Goal: Transaction & Acquisition: Subscribe to service/newsletter

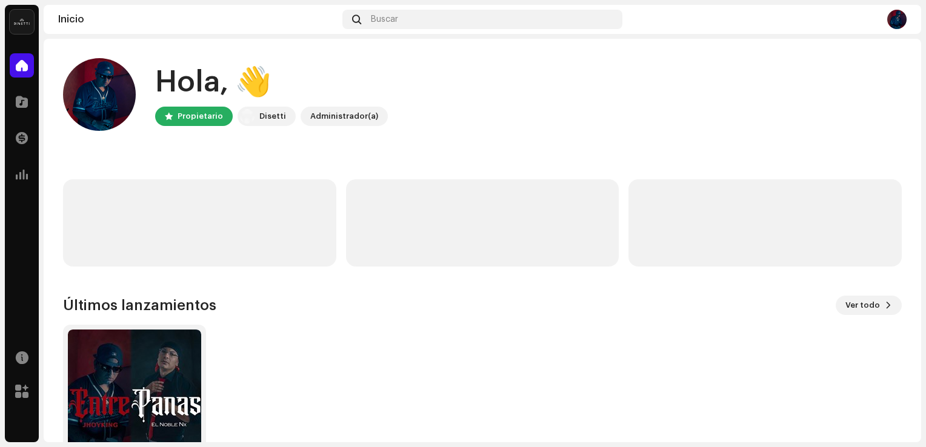
scroll to position [76, 0]
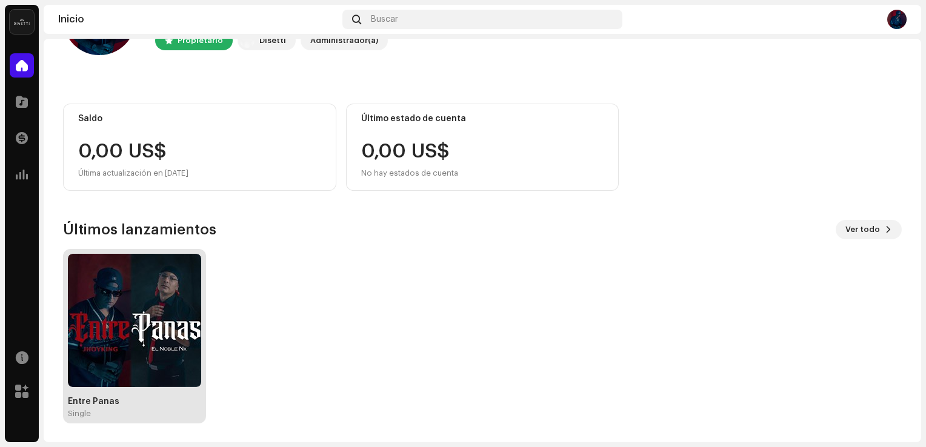
click at [150, 307] on img at bounding box center [134, 320] width 133 height 133
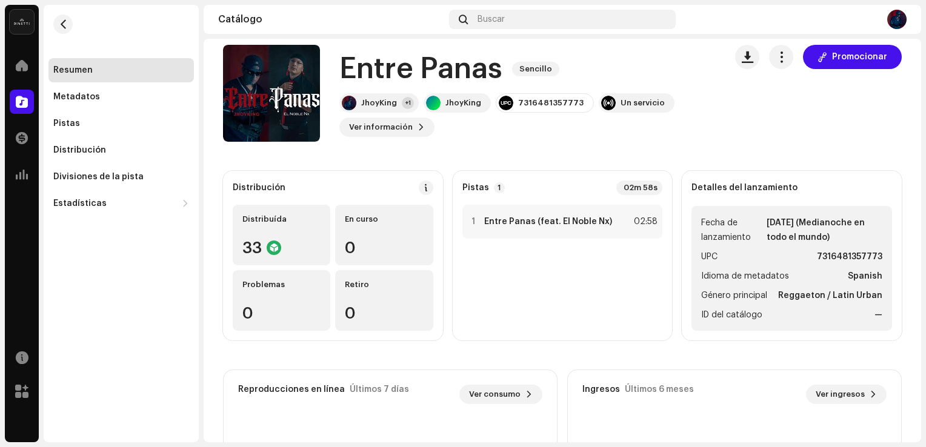
scroll to position [15, 0]
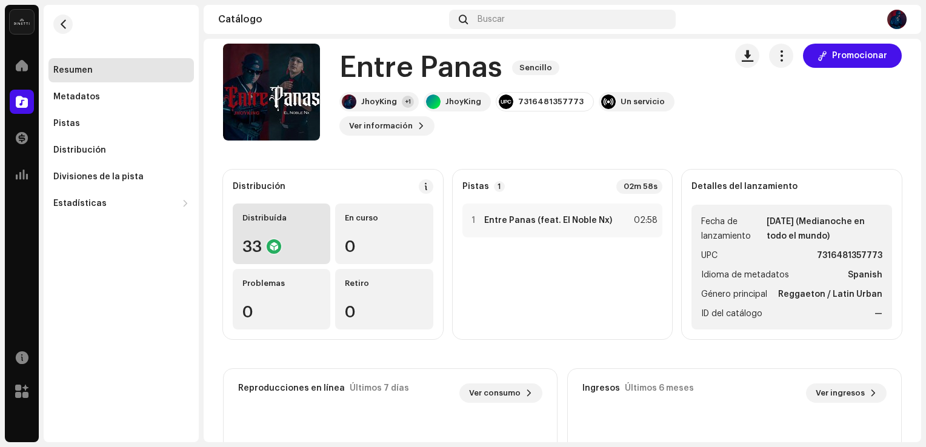
click at [287, 242] on div "33" at bounding box center [281, 247] width 78 height 16
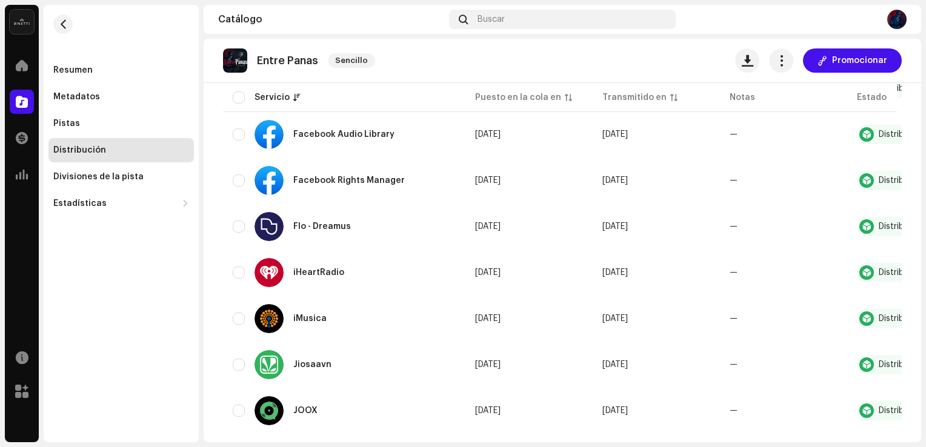
scroll to position [398, 0]
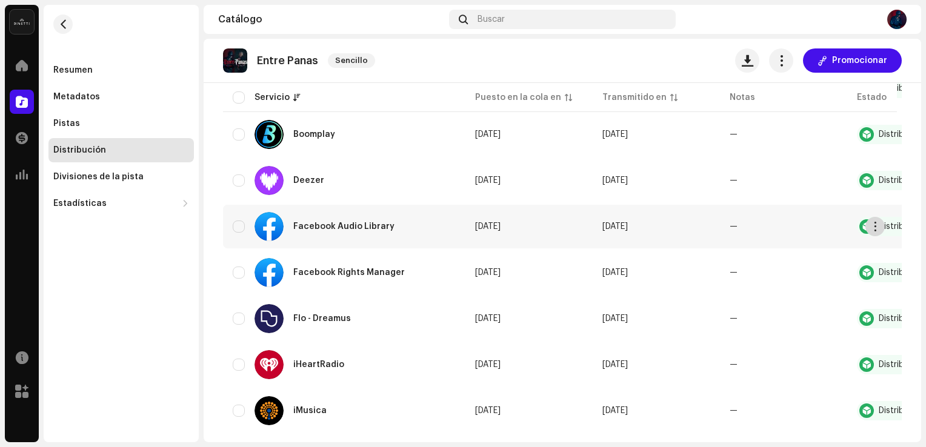
click at [868, 226] on button "button" at bounding box center [875, 226] width 19 height 19
click at [736, 213] on td "—" at bounding box center [783, 227] width 127 height 44
click at [557, 229] on td "[DATE]" at bounding box center [529, 227] width 127 height 44
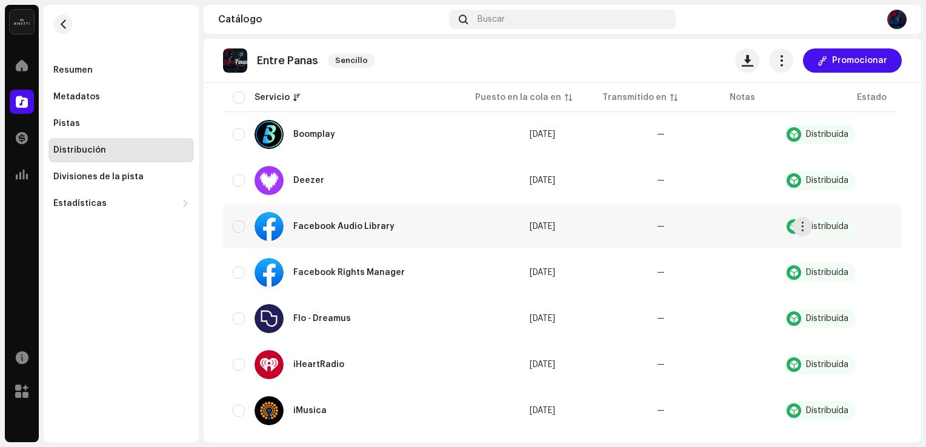
scroll to position [0, 78]
click at [881, 232] on button "button" at bounding box center [882, 226] width 19 height 19
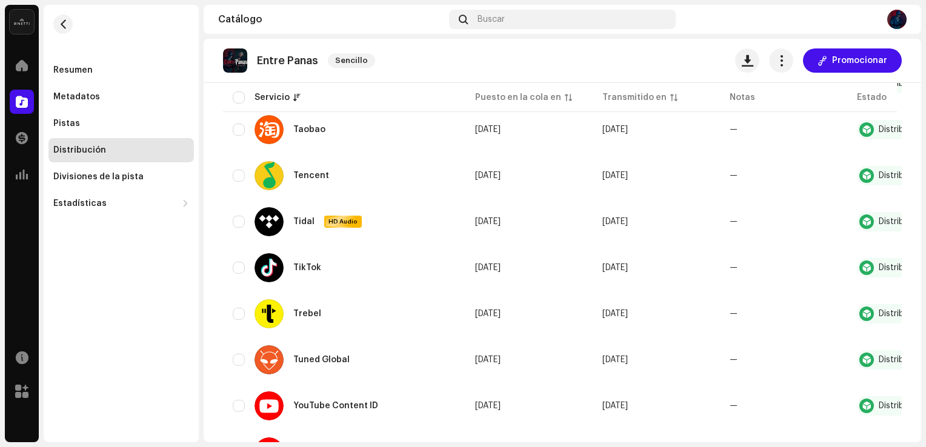
scroll to position [1324, 0]
click at [127, 116] on div "Pistas" at bounding box center [120, 124] width 145 height 24
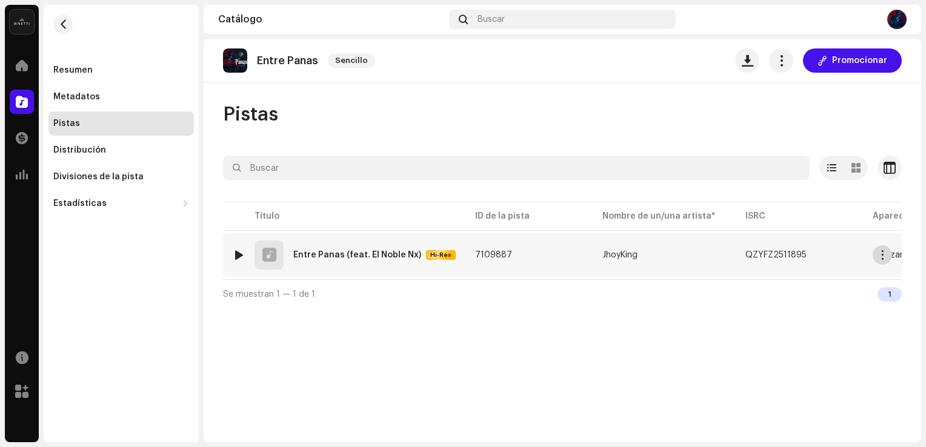
click at [881, 259] on span "button" at bounding box center [882, 255] width 9 height 10
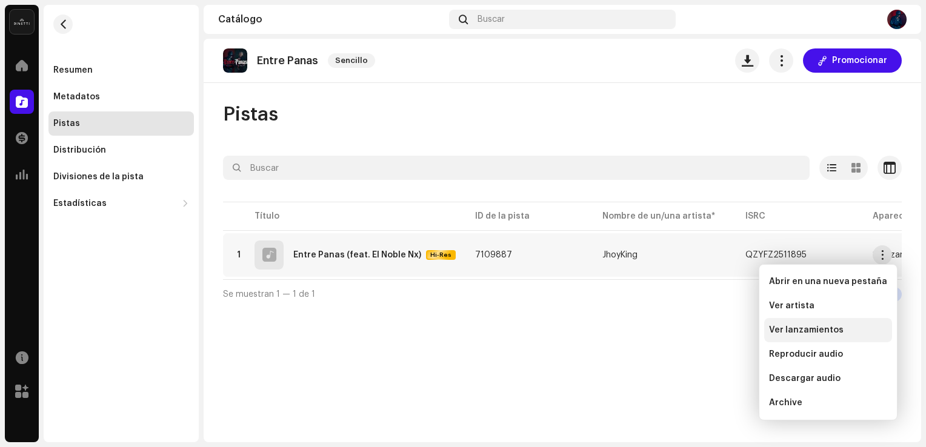
click at [811, 335] on div "Ver lanzamientos" at bounding box center [828, 330] width 128 height 24
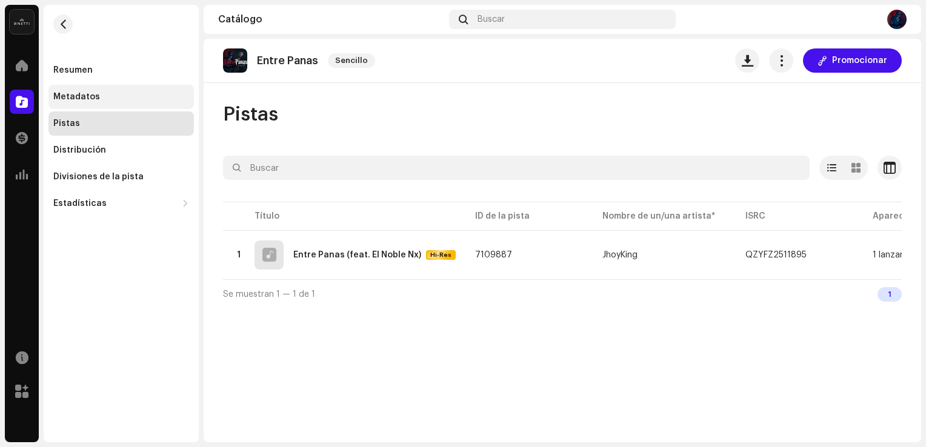
click at [138, 102] on div "Metadatos" at bounding box center [120, 97] width 145 height 24
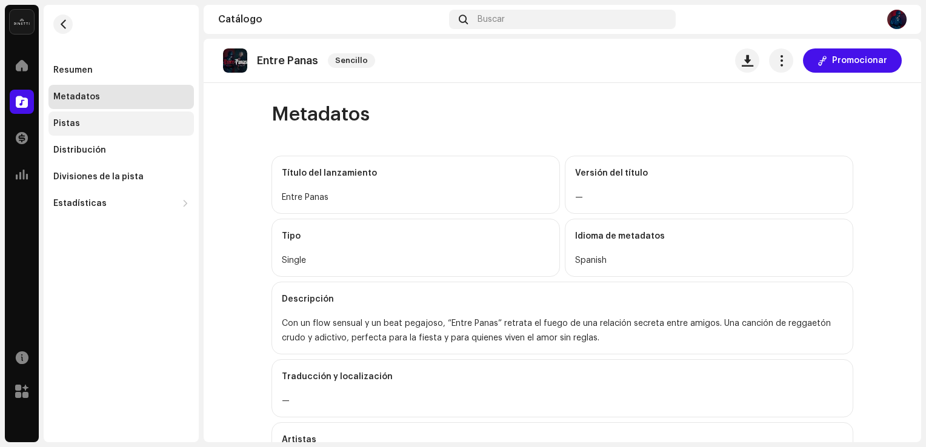
click at [112, 117] on div "Pistas" at bounding box center [120, 124] width 145 height 24
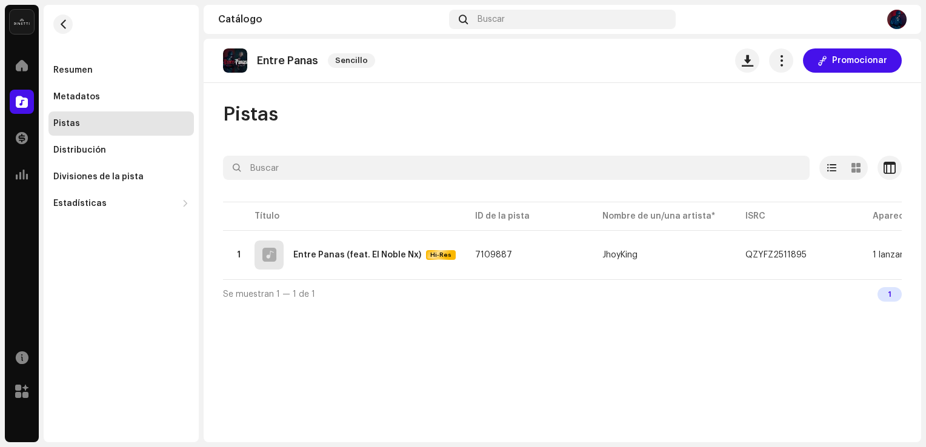
click at [107, 52] on div "Resumen Metadatos Pistas Distribución Divisiones de la pista Estadísticas Consu…" at bounding box center [121, 110] width 155 height 211
click at [87, 68] on div "Resumen" at bounding box center [72, 70] width 39 height 10
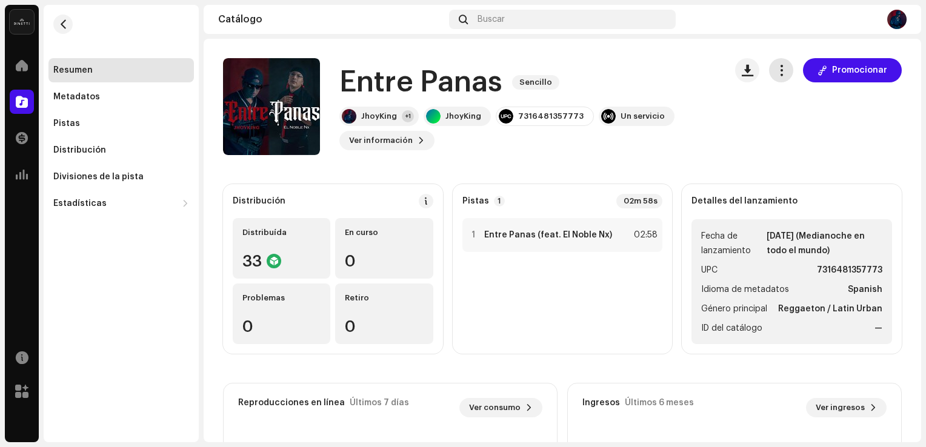
click at [776, 70] on span "button" at bounding box center [782, 70] width 12 height 10
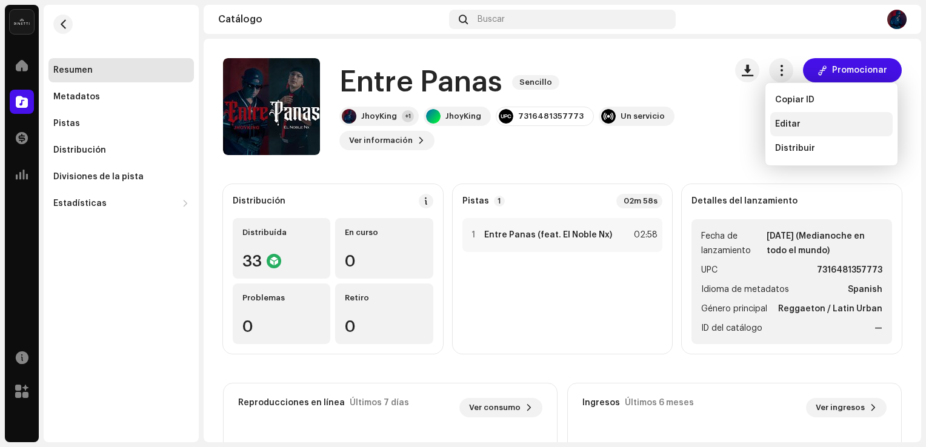
click at [803, 118] on div "Editar" at bounding box center [831, 124] width 122 height 24
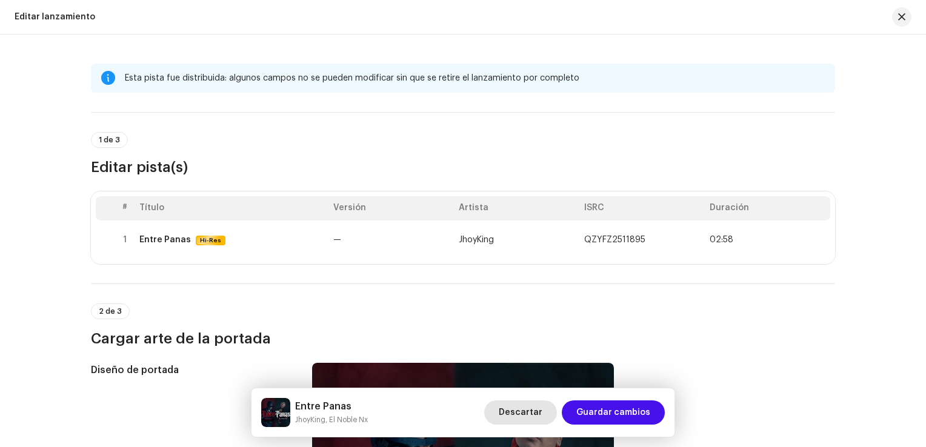
click at [516, 407] on span "Descartar" at bounding box center [521, 413] width 44 height 24
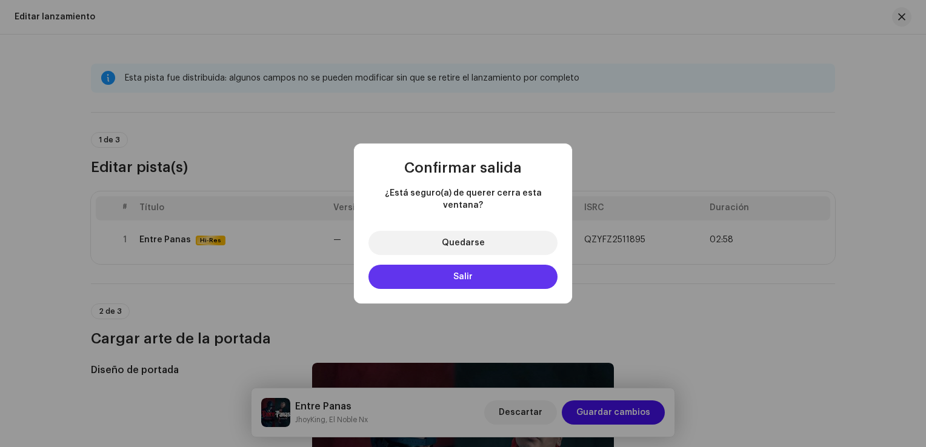
click at [484, 267] on button "Salir" at bounding box center [463, 277] width 189 height 24
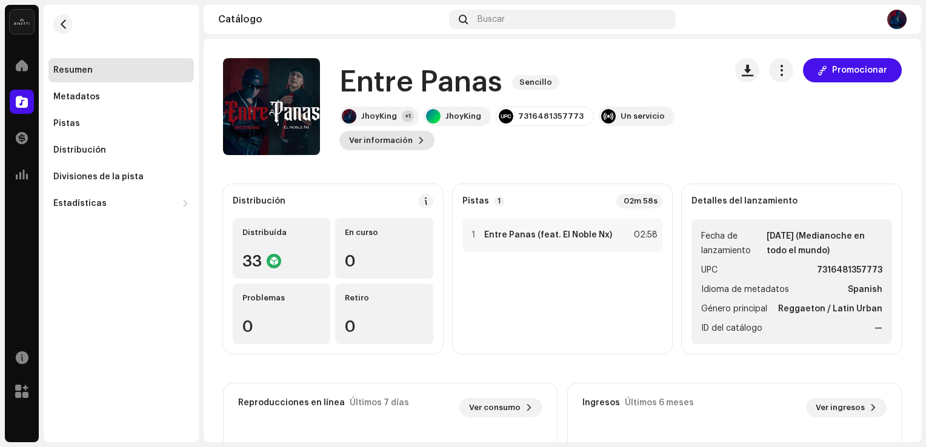
click at [387, 138] on span "Ver información" at bounding box center [381, 140] width 64 height 24
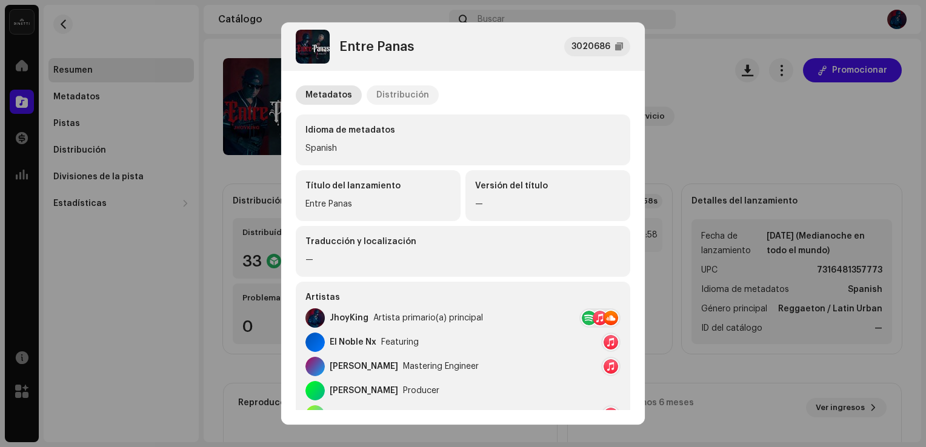
click at [388, 96] on div "Distribución" at bounding box center [402, 94] width 53 height 19
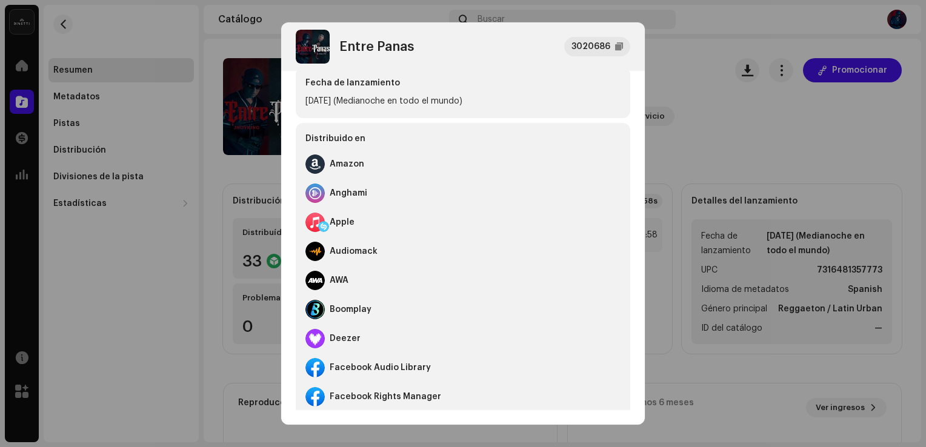
scroll to position [26, 0]
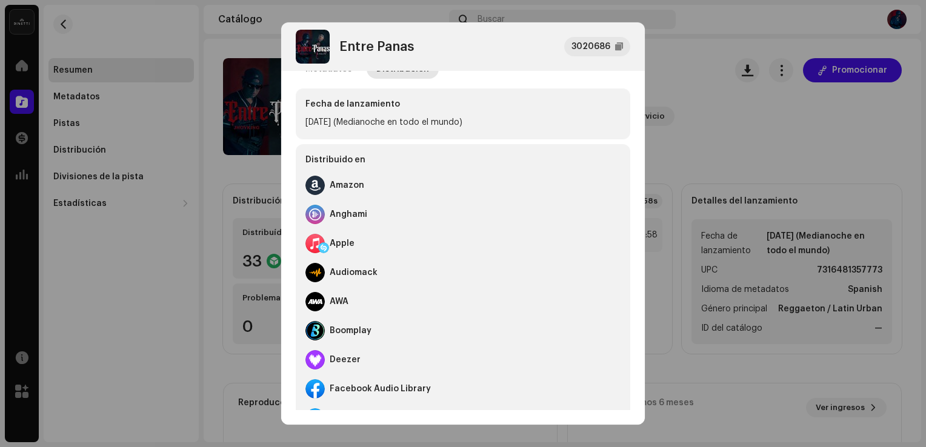
click at [590, 329] on div "Boomplay" at bounding box center [462, 330] width 315 height 29
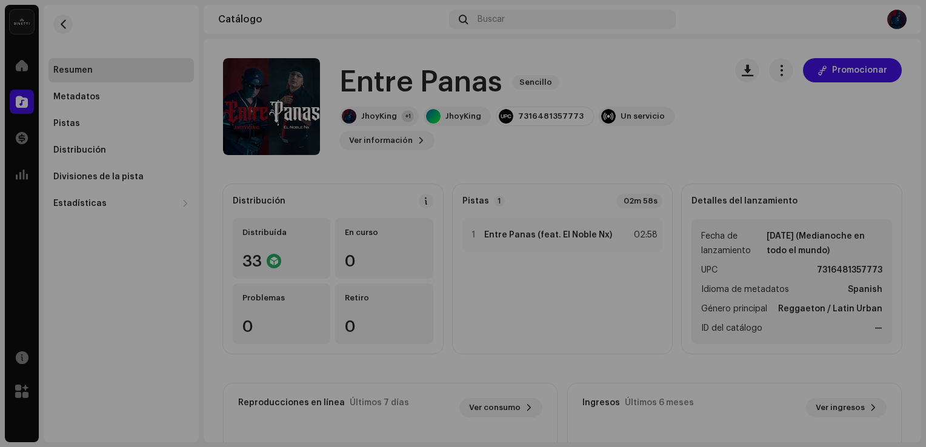
click at [773, 149] on div "Entre Panas 3020686 Metadatos Distribución Fecha de lanzamiento [DATE] (Mediano…" at bounding box center [463, 223] width 926 height 447
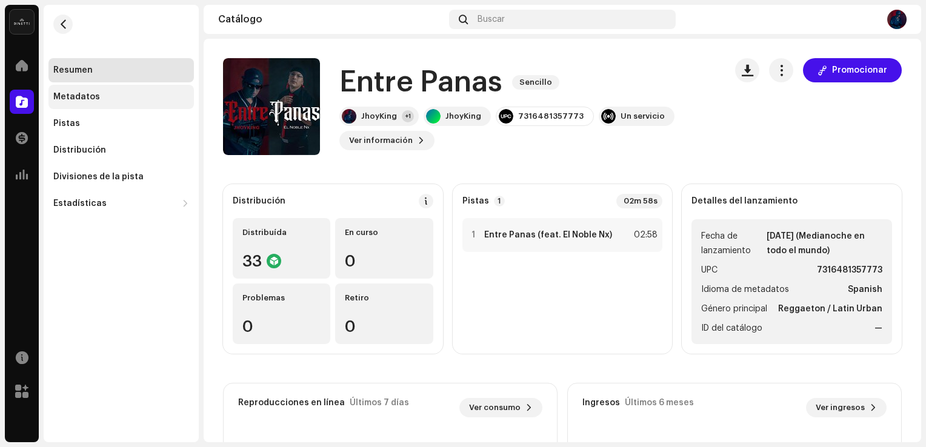
click at [102, 93] on div "Metadatos" at bounding box center [121, 97] width 136 height 10
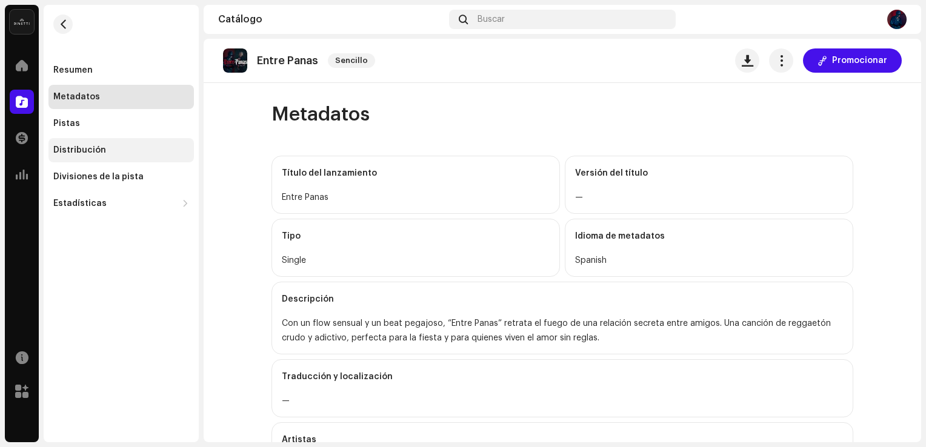
click at [112, 154] on div "Distribución" at bounding box center [121, 150] width 136 height 10
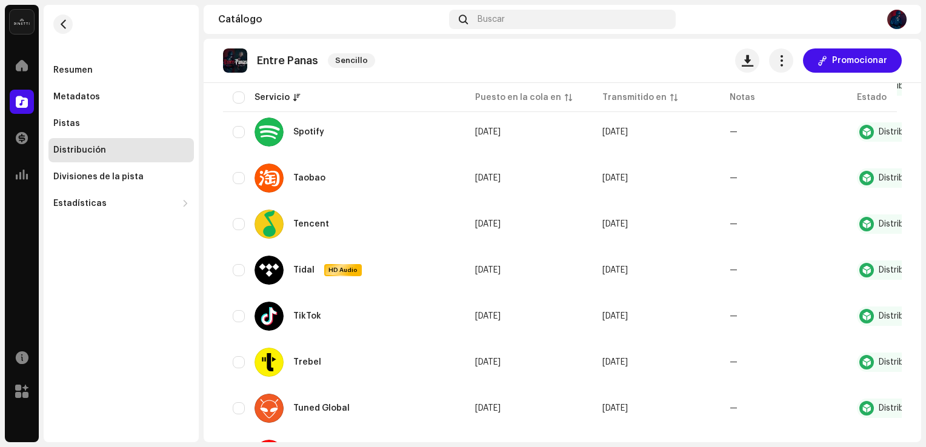
scroll to position [1391, 0]
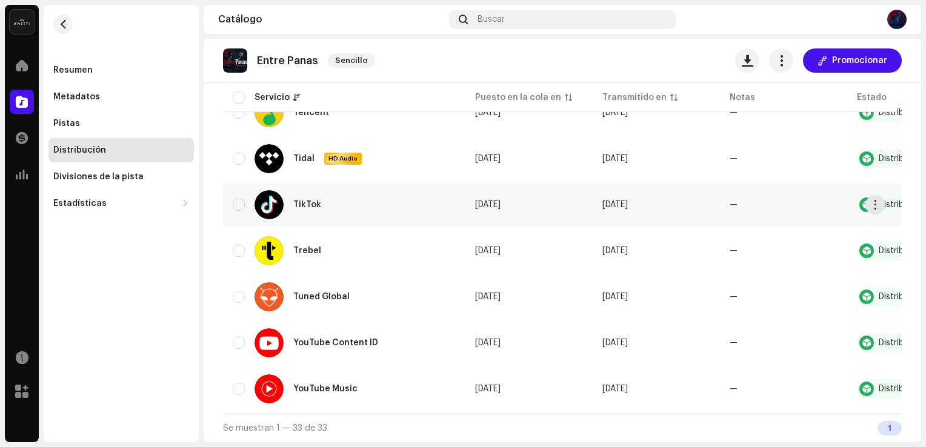
click at [402, 190] on div "TikTok" at bounding box center [344, 204] width 223 height 29
click at [877, 195] on button "button" at bounding box center [875, 204] width 19 height 19
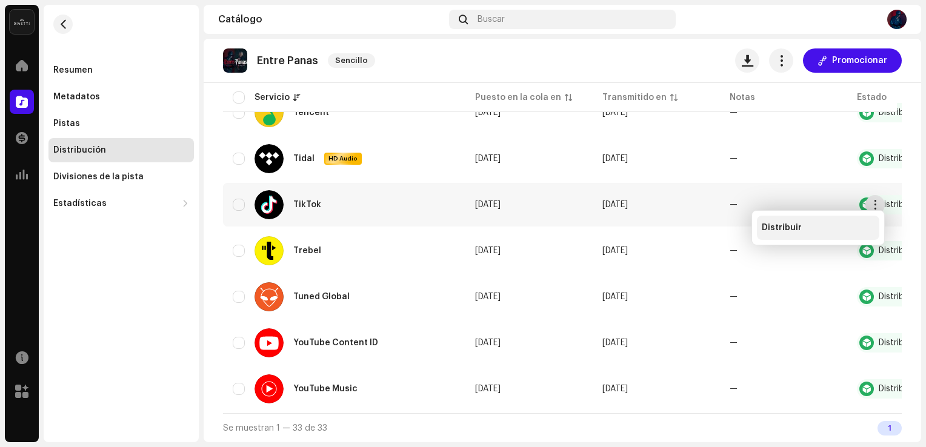
click at [758, 223] on div "Distribuir" at bounding box center [818, 228] width 122 height 24
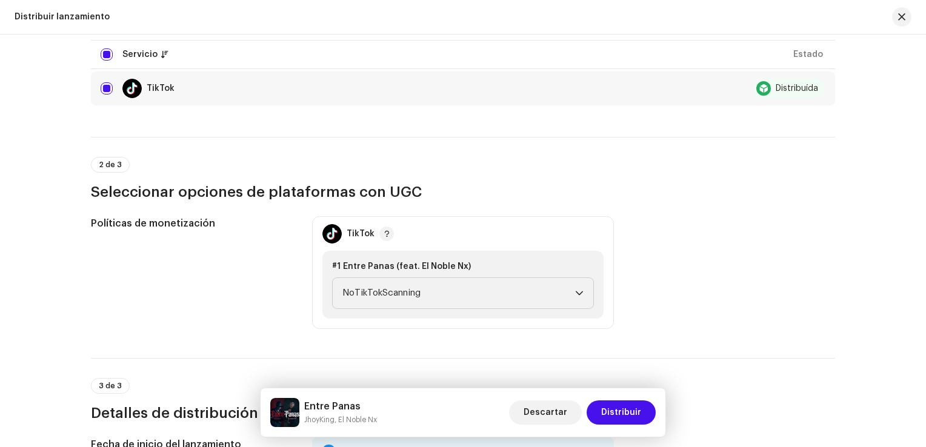
scroll to position [169, 0]
click at [430, 285] on span "NoTikTokScanning" at bounding box center [458, 293] width 233 height 30
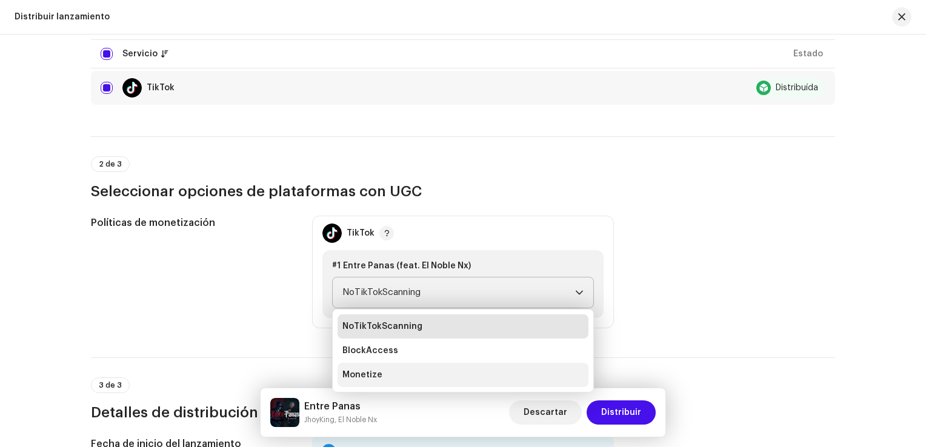
click at [402, 379] on li "Monetize" at bounding box center [463, 375] width 251 height 24
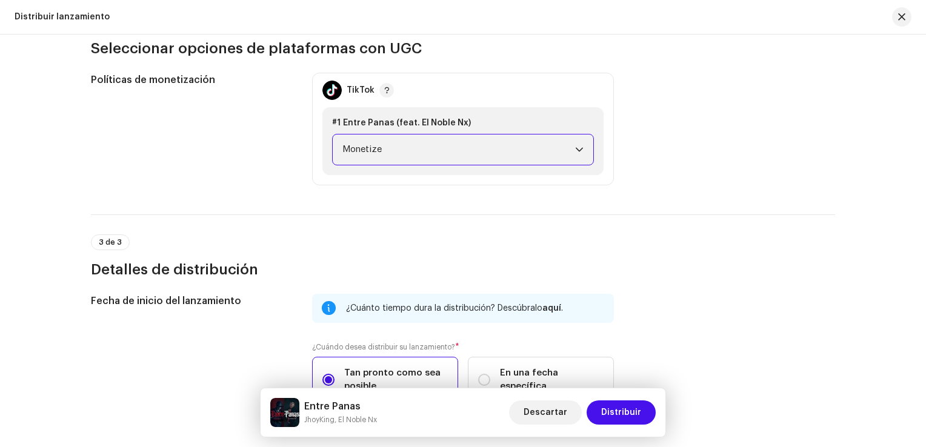
scroll to position [307, 0]
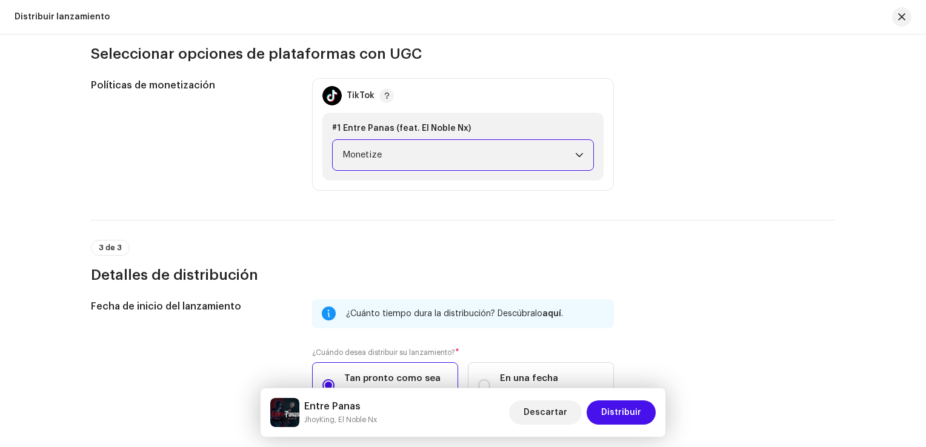
click at [457, 157] on span "Monetize" at bounding box center [458, 155] width 233 height 30
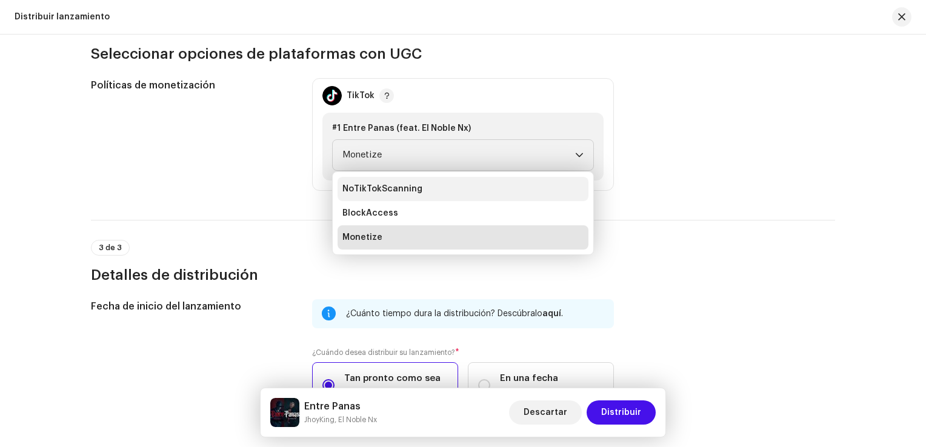
click at [441, 193] on li "NoTikTokScanning" at bounding box center [463, 189] width 251 height 24
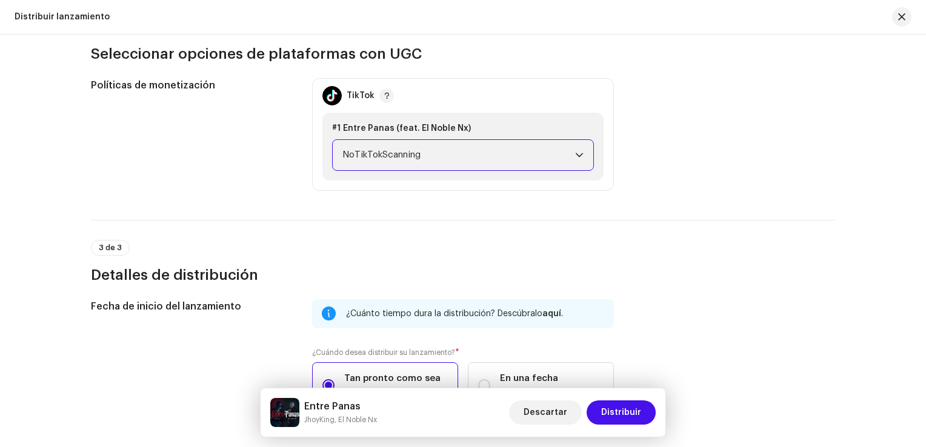
click at [510, 166] on span "NoTikTokScanning" at bounding box center [458, 155] width 233 height 30
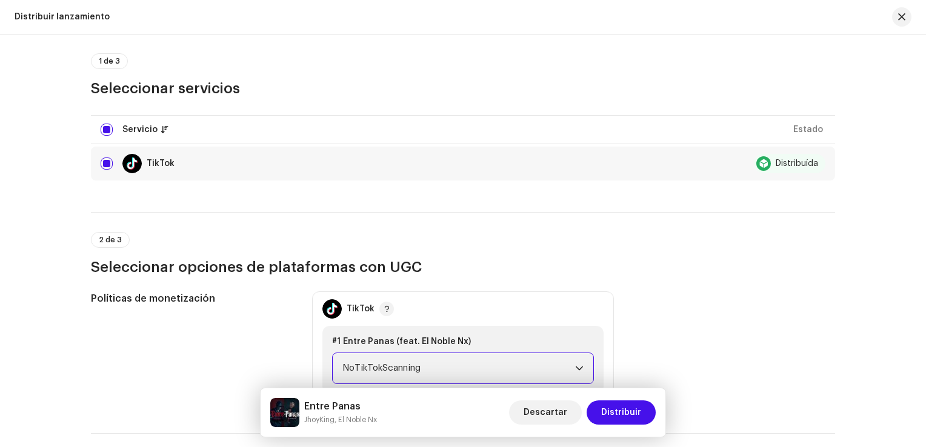
scroll to position [98, 0]
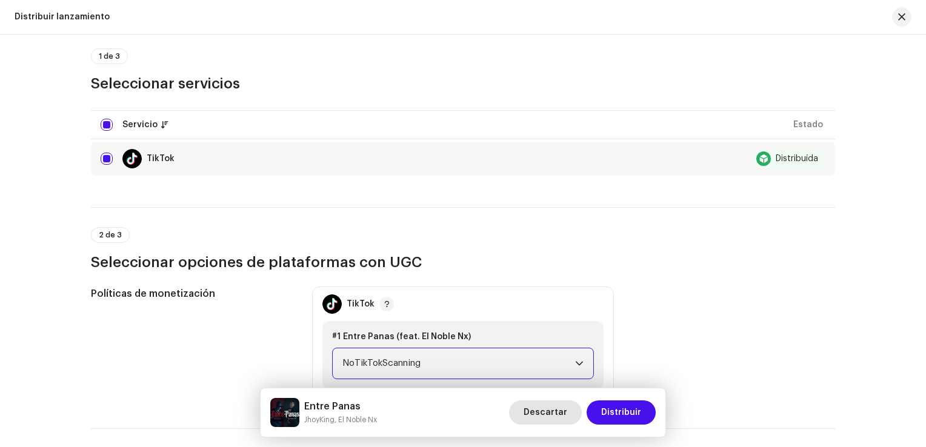
click at [553, 409] on span "Descartar" at bounding box center [546, 413] width 44 height 24
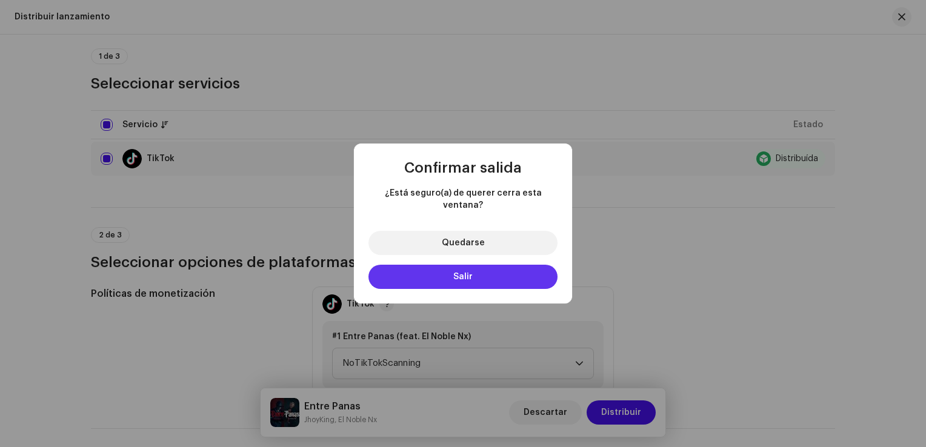
click at [487, 269] on button "Salir" at bounding box center [463, 277] width 189 height 24
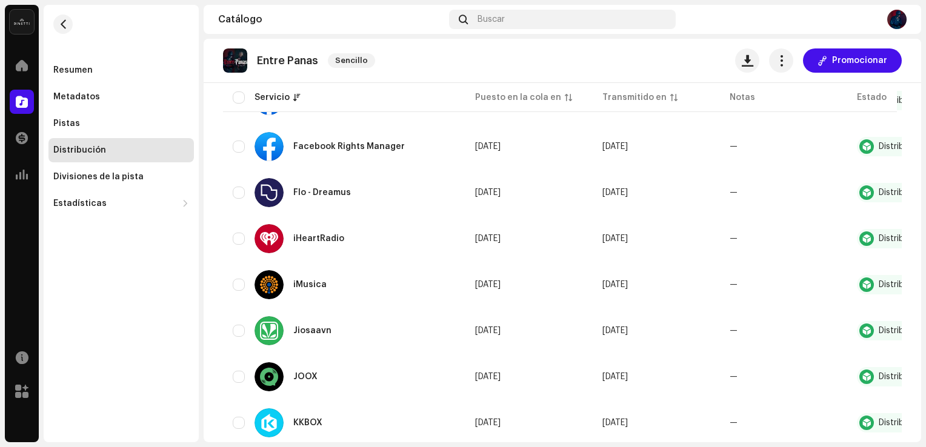
scroll to position [457, 0]
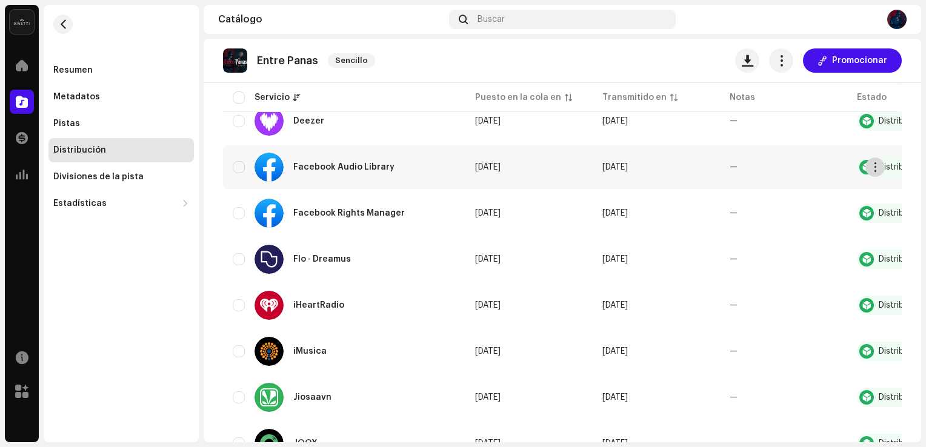
click at [878, 173] on button "button" at bounding box center [875, 167] width 19 height 19
click at [832, 185] on div "Distribuir" at bounding box center [818, 194] width 122 height 24
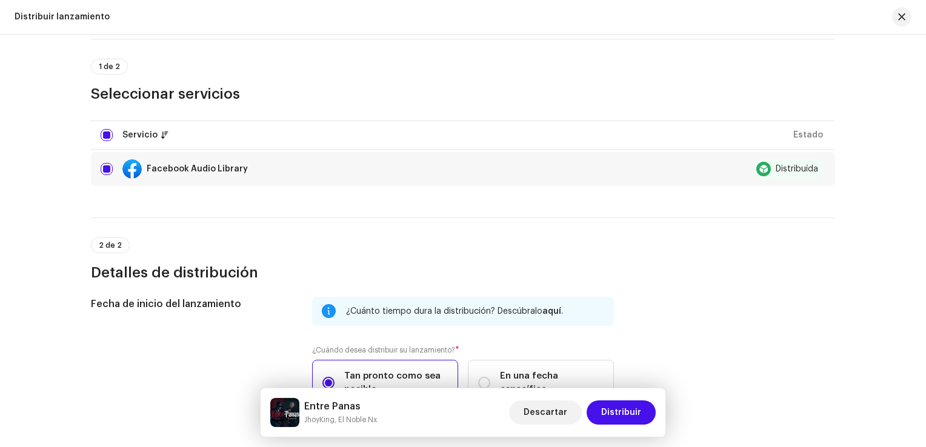
scroll to position [0, 0]
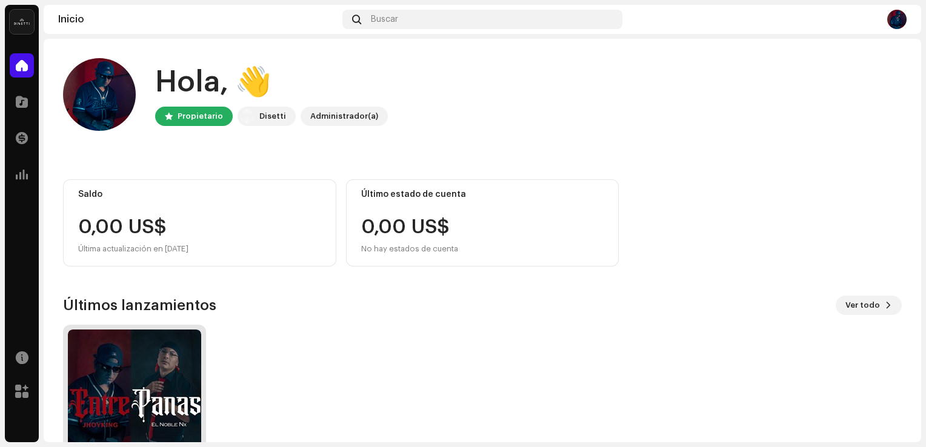
click at [147, 372] on img at bounding box center [134, 396] width 133 height 133
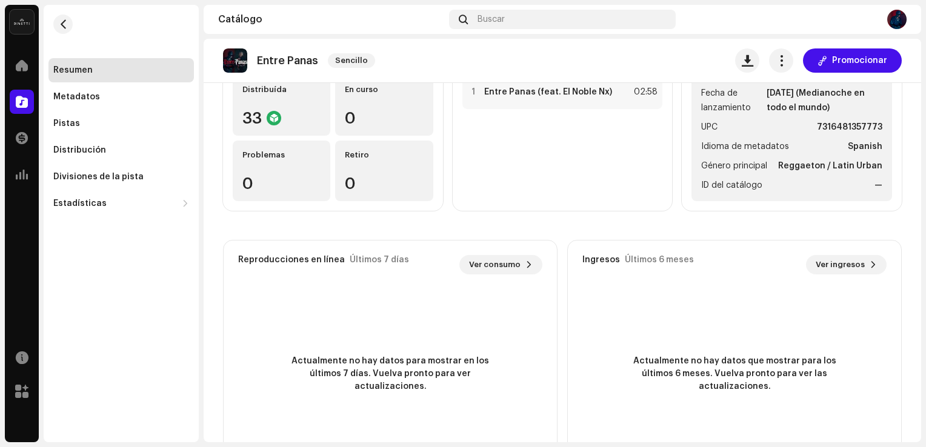
scroll to position [98, 0]
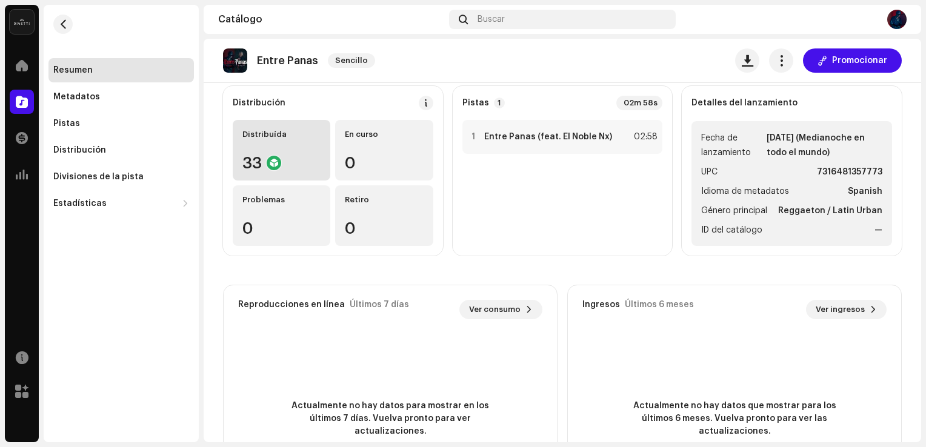
click at [290, 144] on div "Distribuída 33" at bounding box center [282, 150] width 98 height 61
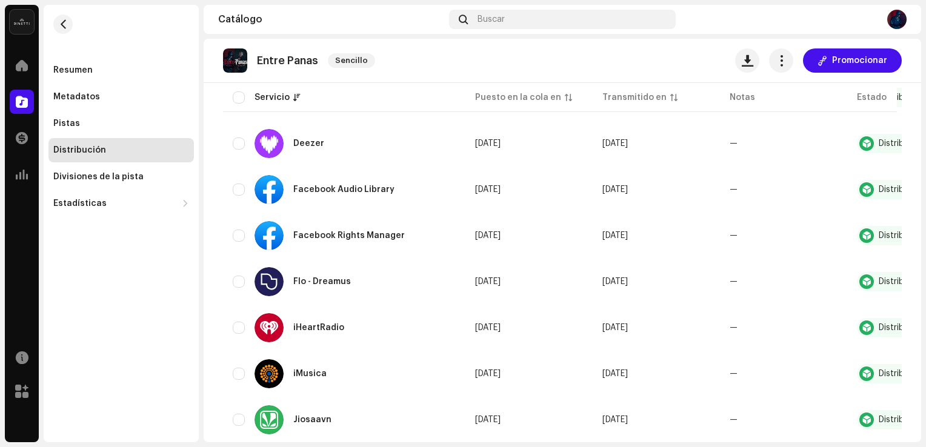
scroll to position [430, 0]
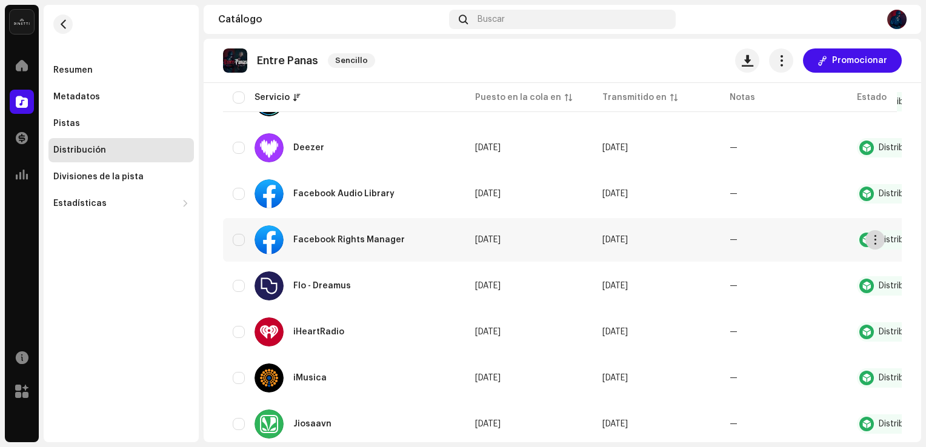
click at [871, 238] on span "button" at bounding box center [875, 240] width 9 height 10
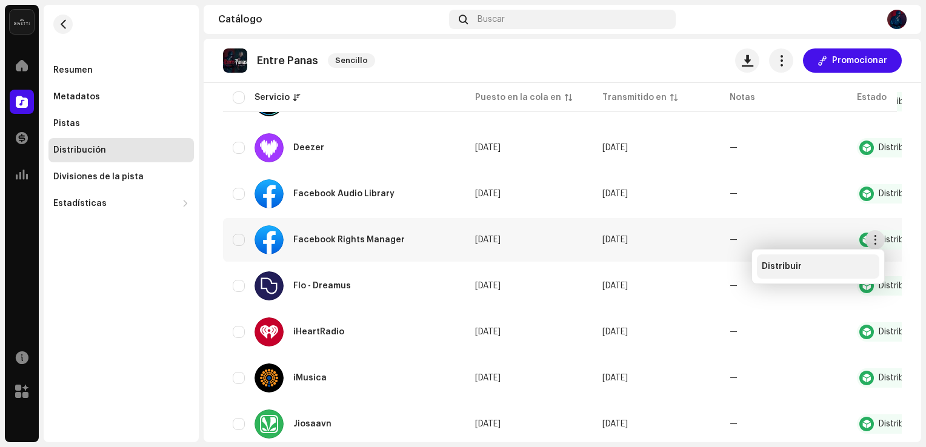
click at [843, 261] on div "Distribuir" at bounding box center [818, 267] width 122 height 24
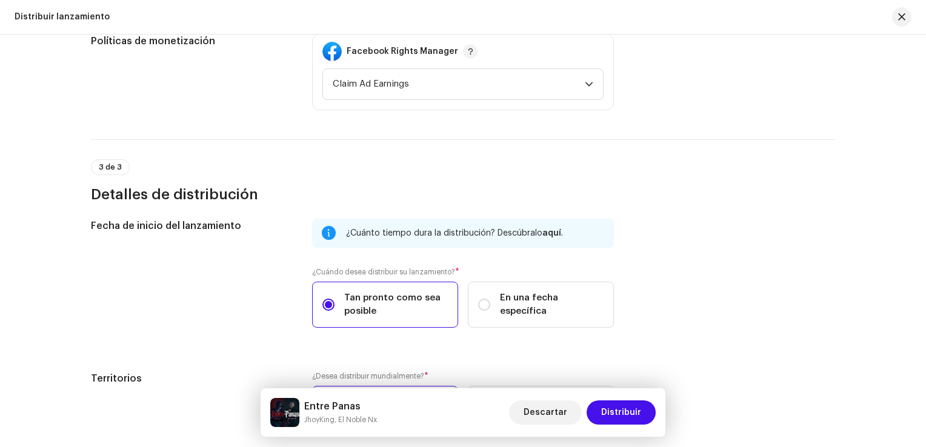
scroll to position [350, 0]
click at [553, 93] on span "Claim Ad Earnings" at bounding box center [459, 85] width 252 height 30
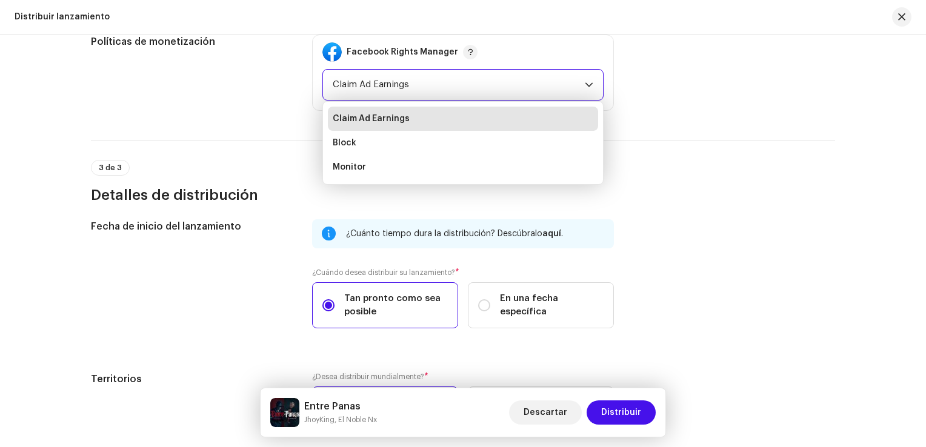
click at [680, 86] on div "Políticas de monetización Facebook Rights Manager Claim Ad Earnings Claim Ad Ea…" at bounding box center [463, 73] width 744 height 76
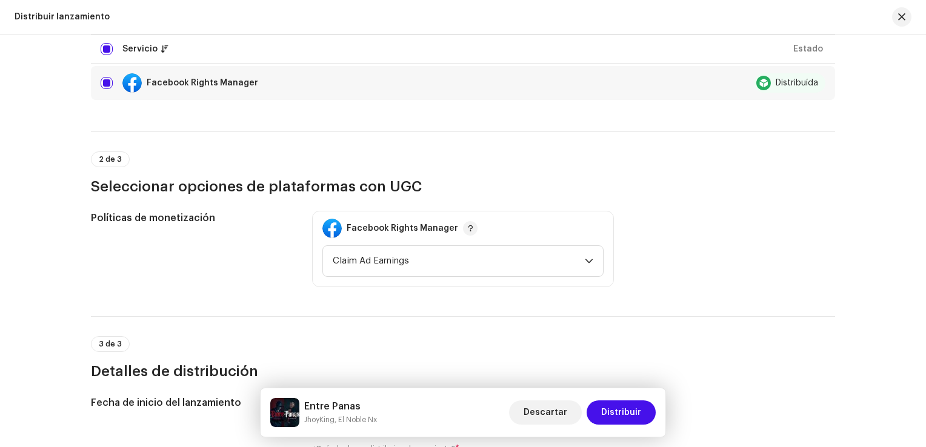
scroll to position [173, 0]
click at [553, 417] on span "Descartar" at bounding box center [546, 413] width 44 height 24
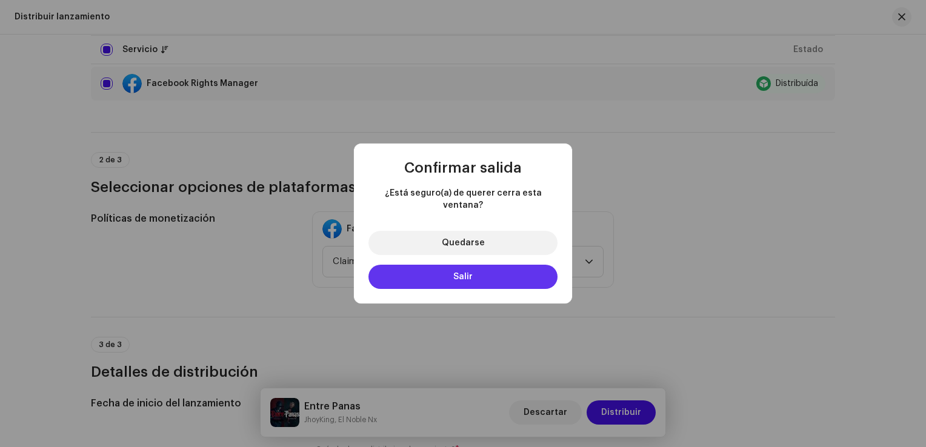
click at [477, 272] on button "Salir" at bounding box center [463, 277] width 189 height 24
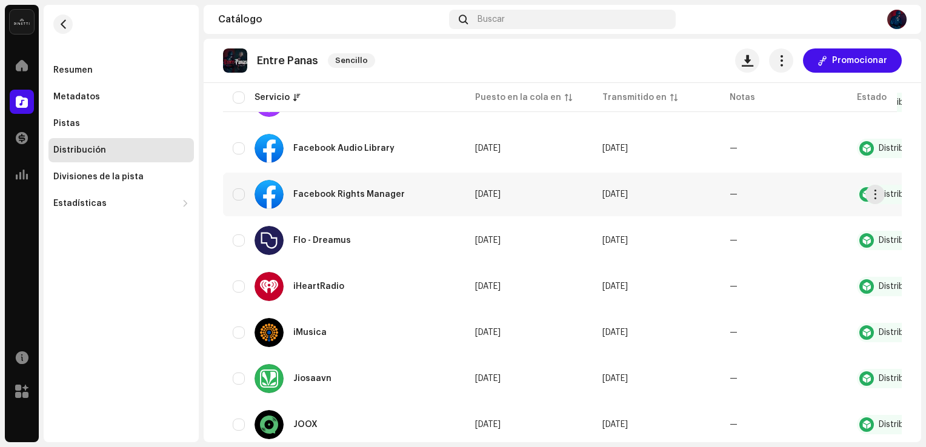
scroll to position [433, 0]
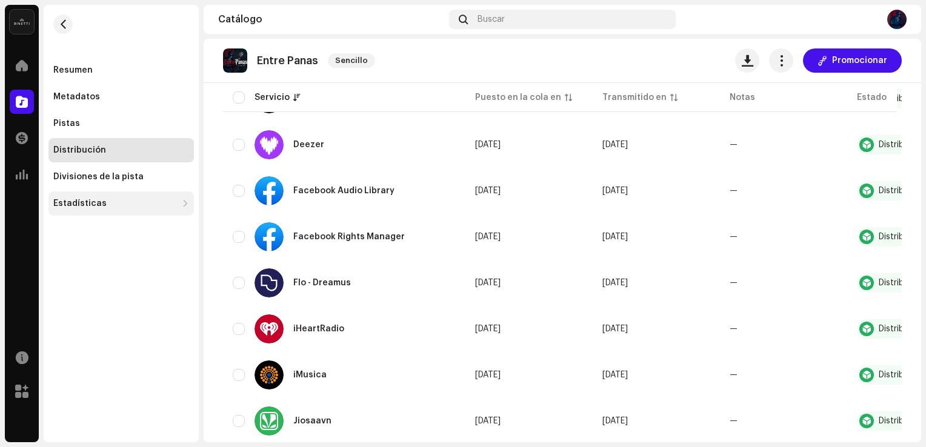
click at [102, 207] on div "Estadísticas" at bounding box center [115, 204] width 124 height 10
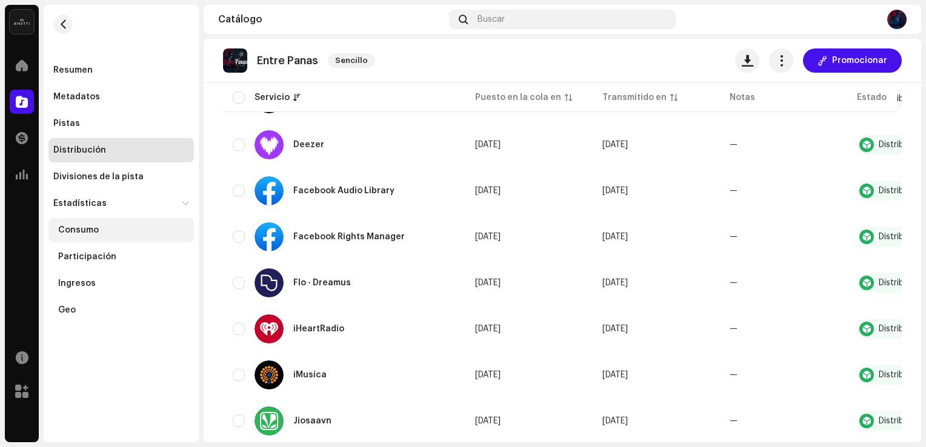
click at [145, 233] on div "Consumo" at bounding box center [123, 230] width 131 height 10
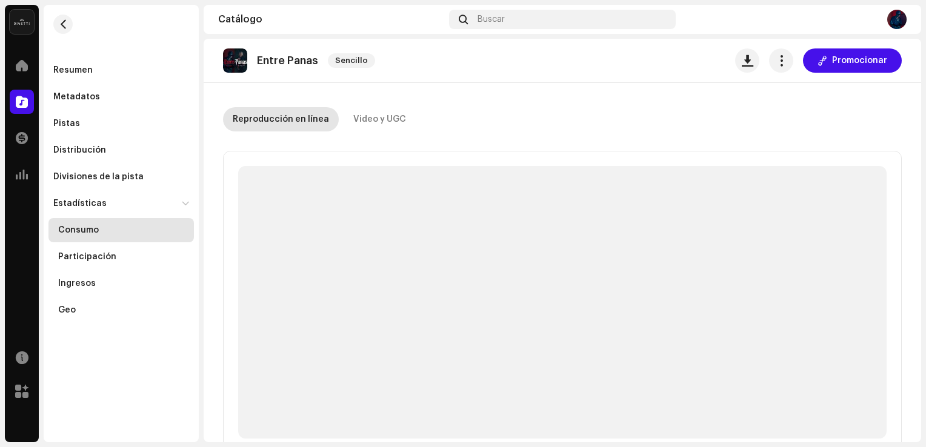
scroll to position [52, 0]
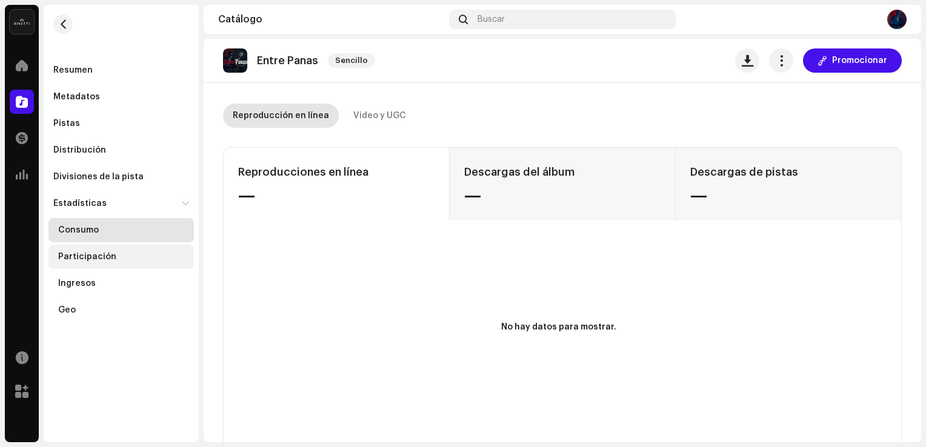
click at [164, 249] on div "Participación" at bounding box center [120, 257] width 145 height 24
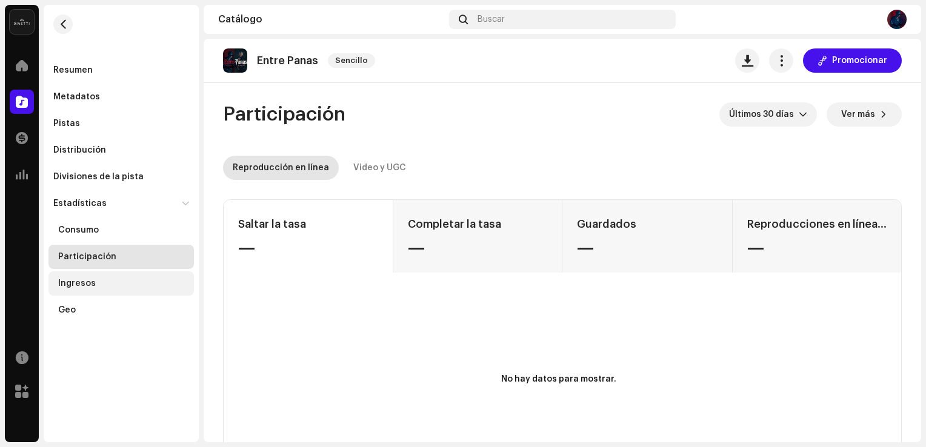
click at [173, 285] on div "Ingresos" at bounding box center [123, 284] width 131 height 10
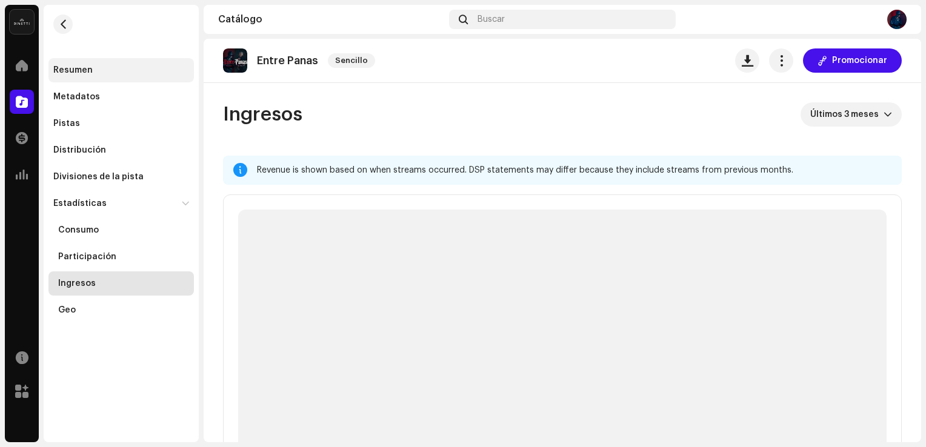
click at [113, 62] on div "Resumen" at bounding box center [120, 70] width 145 height 24
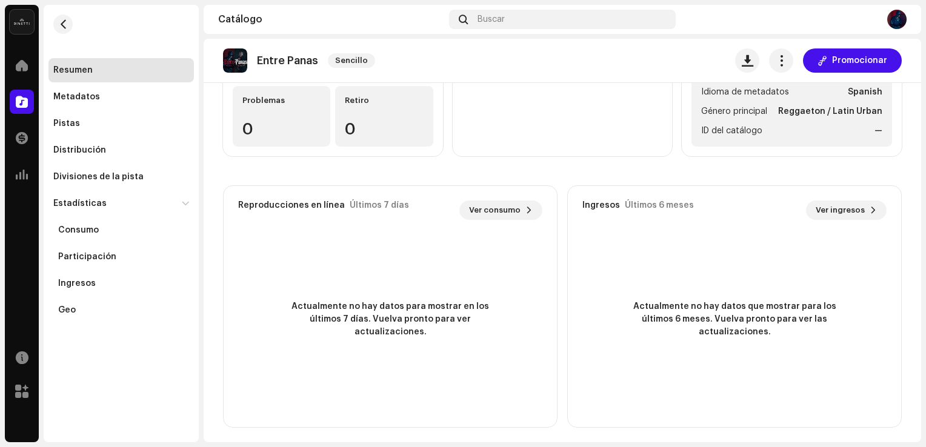
scroll to position [202, 0]
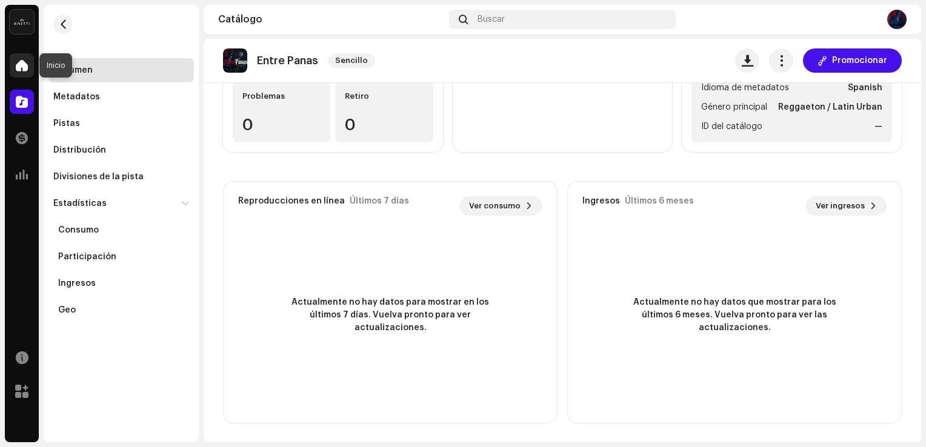
click at [22, 72] on div at bounding box center [22, 65] width 24 height 24
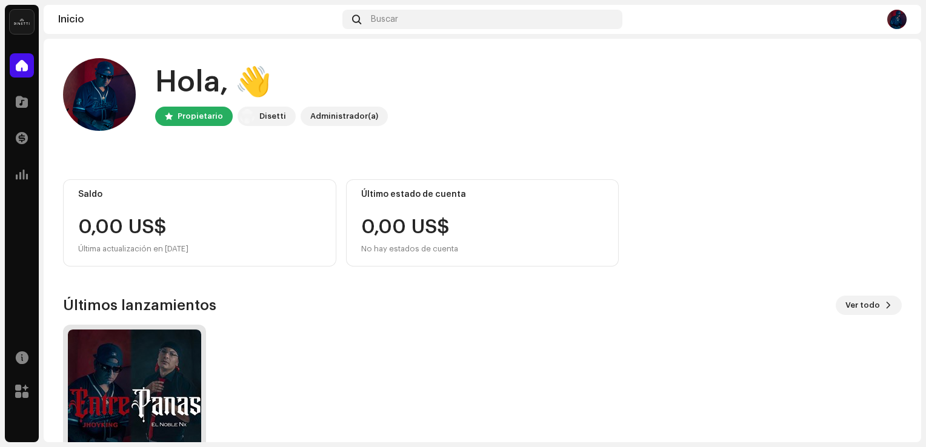
click at [161, 381] on img at bounding box center [134, 396] width 133 height 133
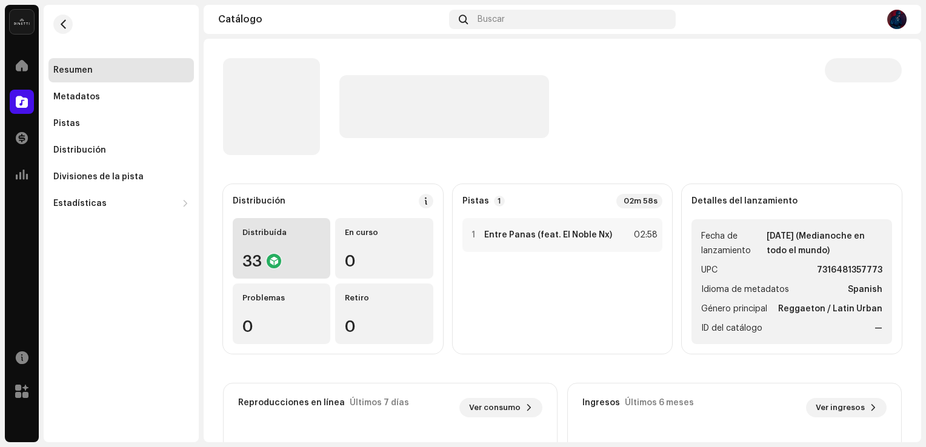
click at [275, 239] on div "Distribuída 33" at bounding box center [282, 248] width 98 height 61
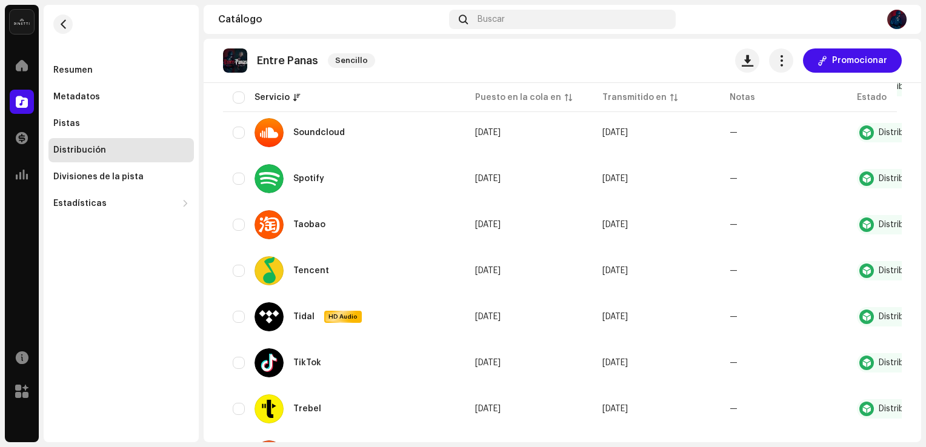
scroll to position [1286, 0]
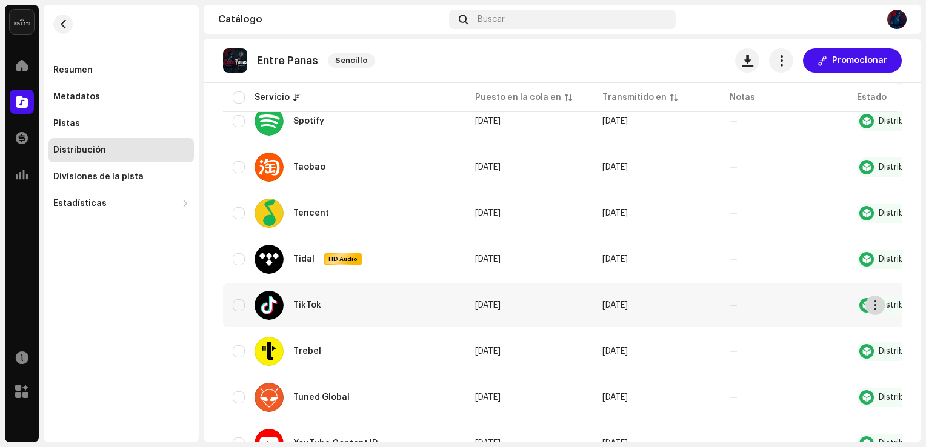
click at [870, 310] on button "button" at bounding box center [875, 305] width 19 height 19
click at [830, 326] on div "Distribuir" at bounding box center [818, 332] width 122 height 24
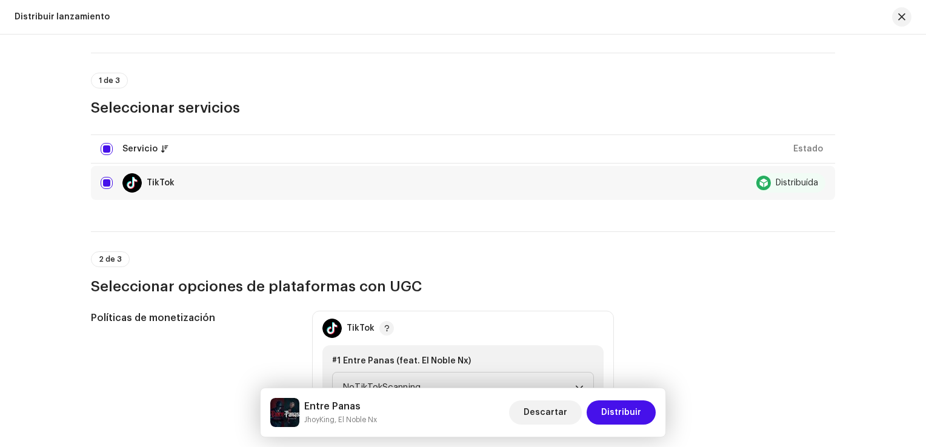
scroll to position [75, 0]
click at [104, 182] on input "checkbox" at bounding box center [107, 182] width 12 height 12
checkbox input "false"
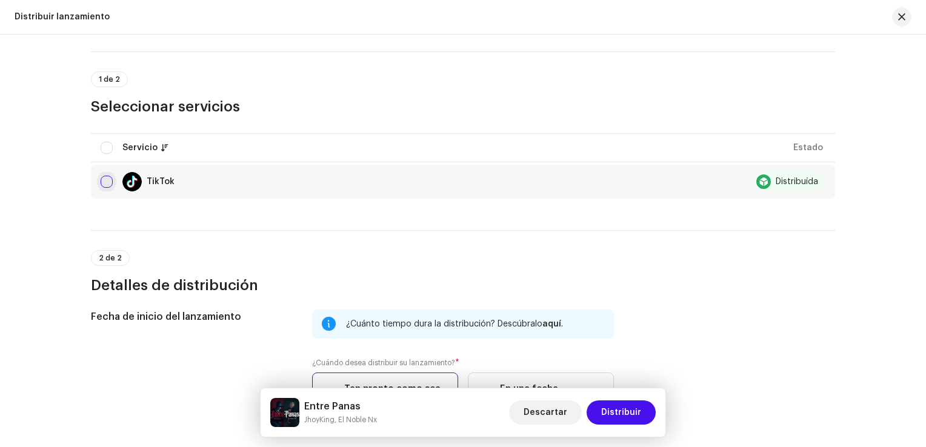
click at [104, 182] on input "Row Unselected" at bounding box center [107, 182] width 12 height 12
checkbox input "true"
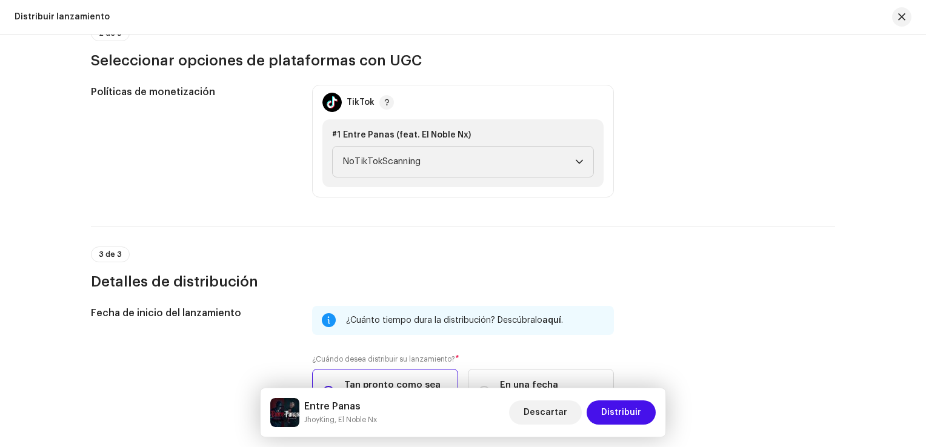
scroll to position [301, 0]
click at [436, 169] on span "NoTikTokScanning" at bounding box center [458, 161] width 233 height 30
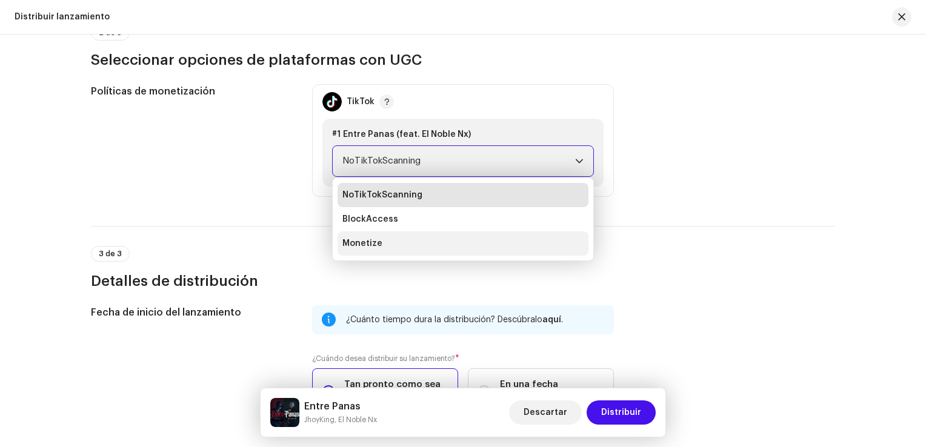
click at [396, 234] on li "Monetize" at bounding box center [463, 244] width 251 height 24
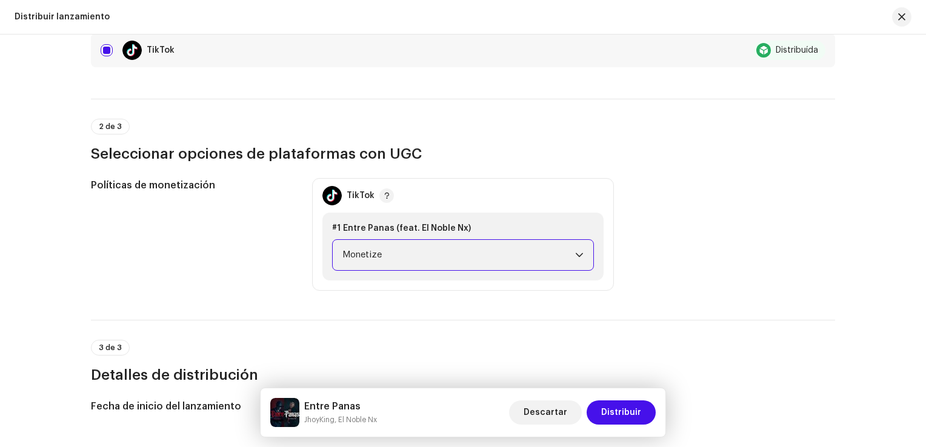
scroll to position [0, 0]
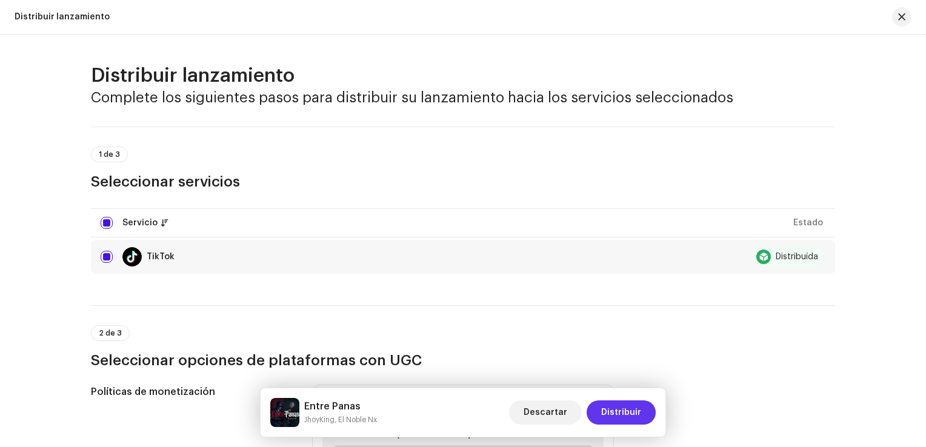
click at [626, 408] on span "Distribuir" at bounding box center [621, 413] width 40 height 24
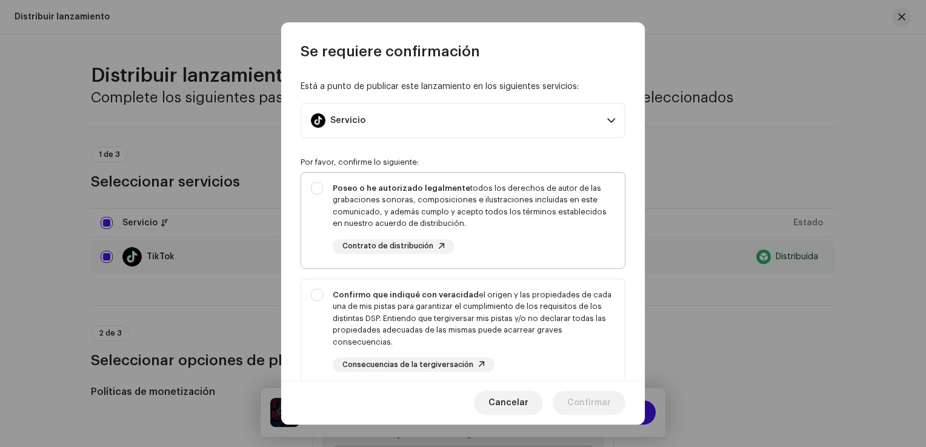
click at [311, 183] on div "Poseo o he autorizado legalmente todos los derechos de autor de las grabaciones…" at bounding box center [463, 218] width 324 height 91
checkbox input "true"
click at [318, 304] on div "Confirmo que indiqué con veracidad el origen y las propiedades de cada una de m…" at bounding box center [463, 330] width 324 height 103
checkbox input "true"
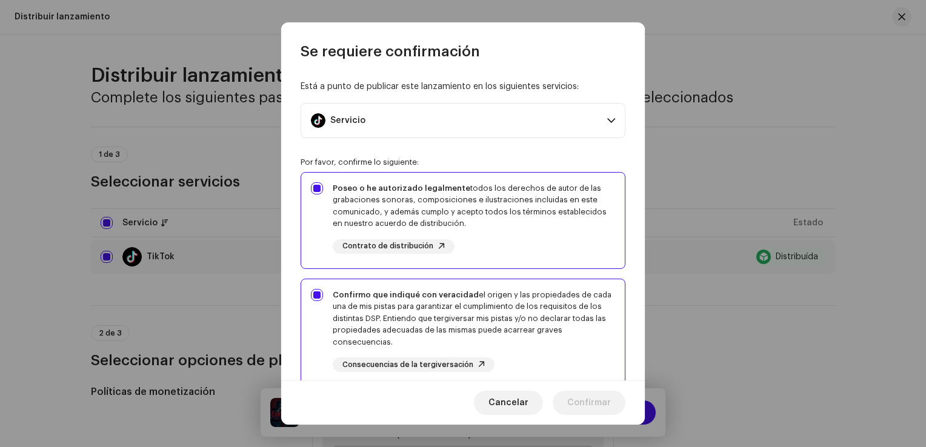
scroll to position [128, 0]
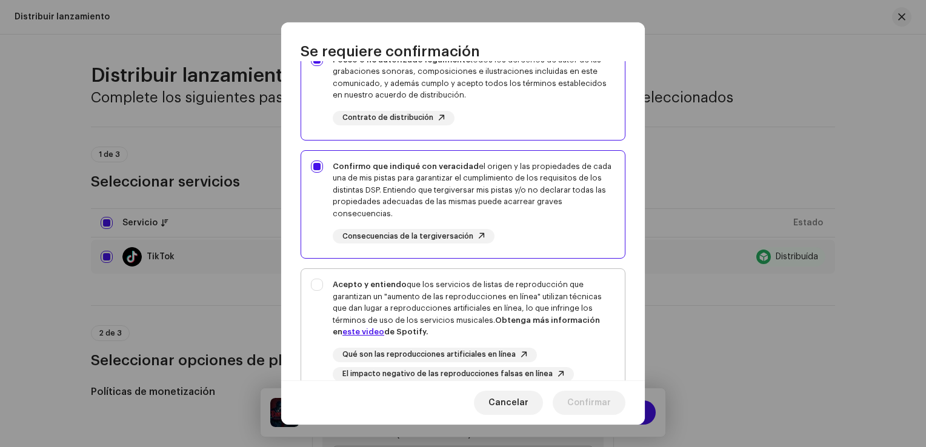
click at [322, 290] on div "Acepto y entiendo que los servicios de listas de reproducción que garantizan un…" at bounding box center [463, 330] width 324 height 122
checkbox input "true"
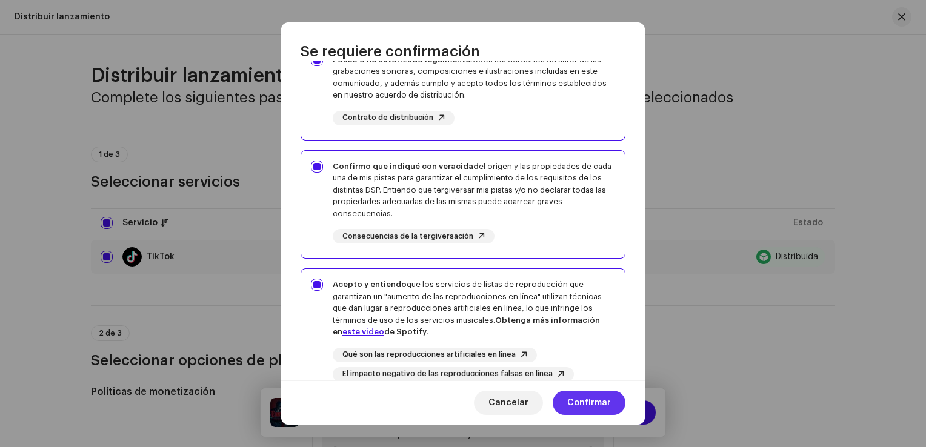
click at [596, 398] on span "Confirmar" at bounding box center [589, 403] width 44 height 24
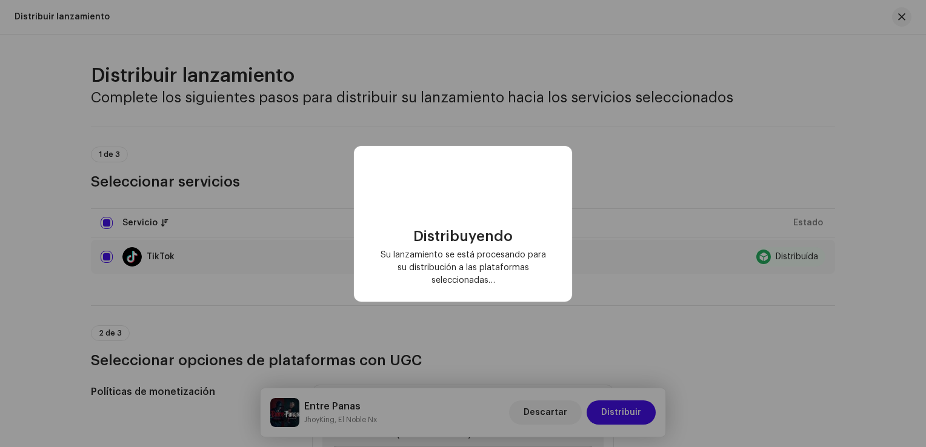
scroll to position [0, 0]
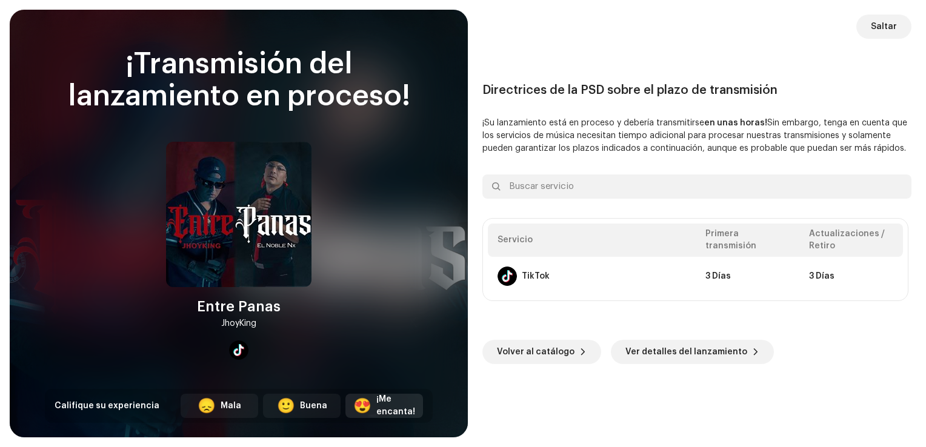
click at [407, 401] on div "¡Me encanta!" at bounding box center [395, 405] width 39 height 25
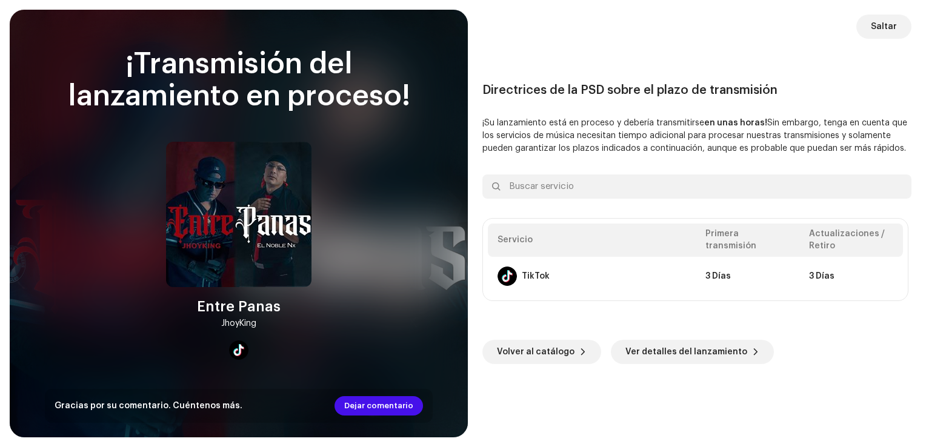
click at [400, 416] on div "Gracias por su comentario. Cuéntenos más. Dejar comentario" at bounding box center [239, 406] width 388 height 34
click at [655, 360] on span "Ver detalles del lanzamiento" at bounding box center [687, 352] width 122 height 24
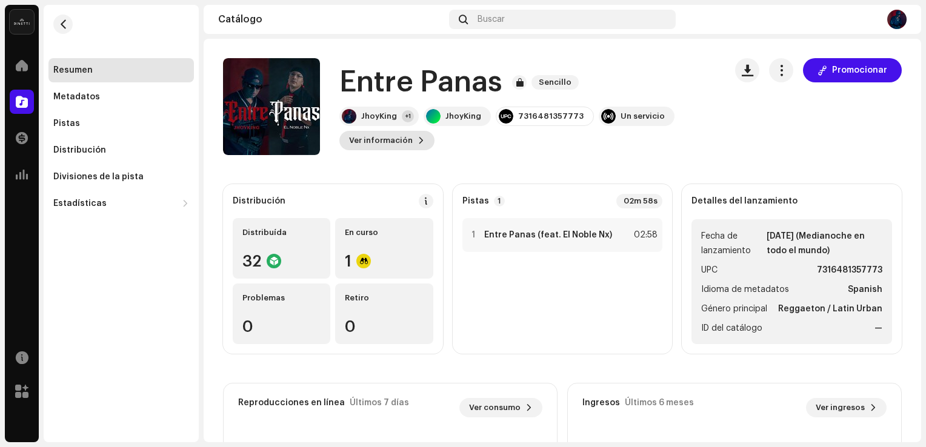
click at [378, 142] on span "Ver información" at bounding box center [381, 140] width 64 height 24
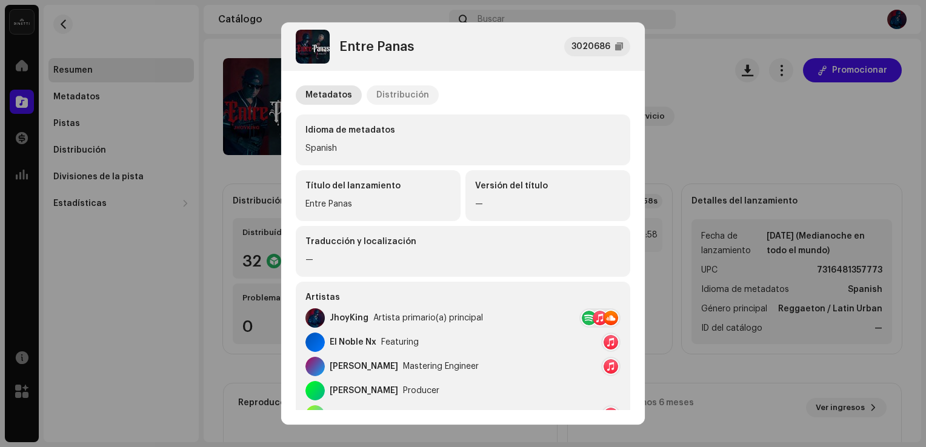
click at [389, 98] on div "Distribución" at bounding box center [402, 94] width 53 height 19
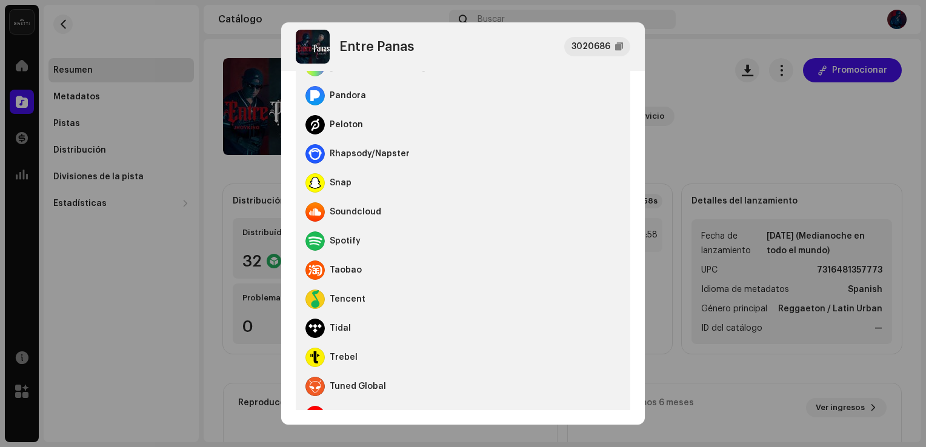
scroll to position [741, 0]
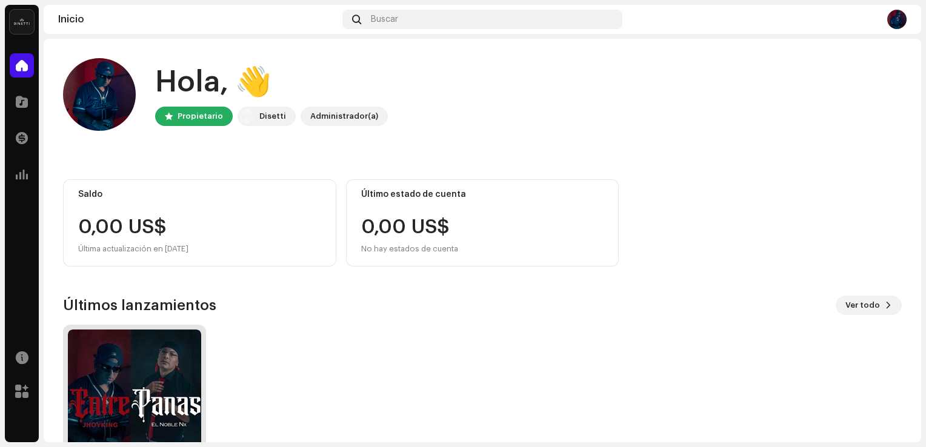
click at [120, 377] on img at bounding box center [134, 396] width 133 height 133
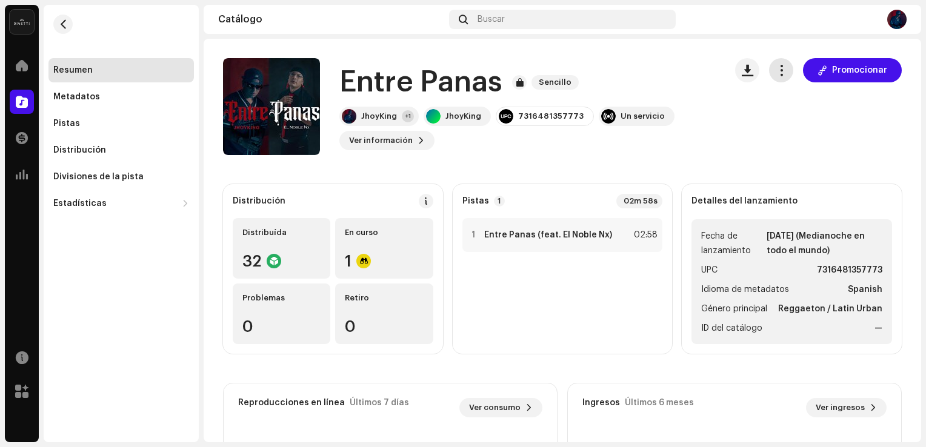
click at [776, 65] on span "button" at bounding box center [782, 70] width 12 height 10
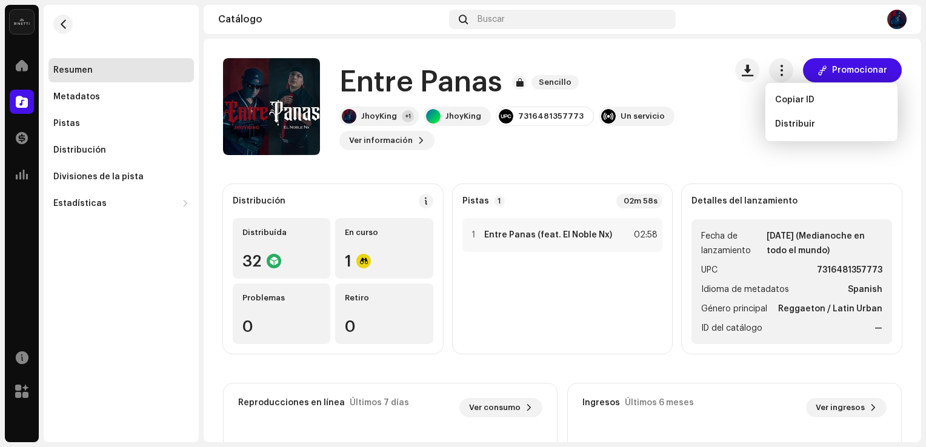
click at [746, 125] on div "Promocionar" at bounding box center [818, 106] width 167 height 97
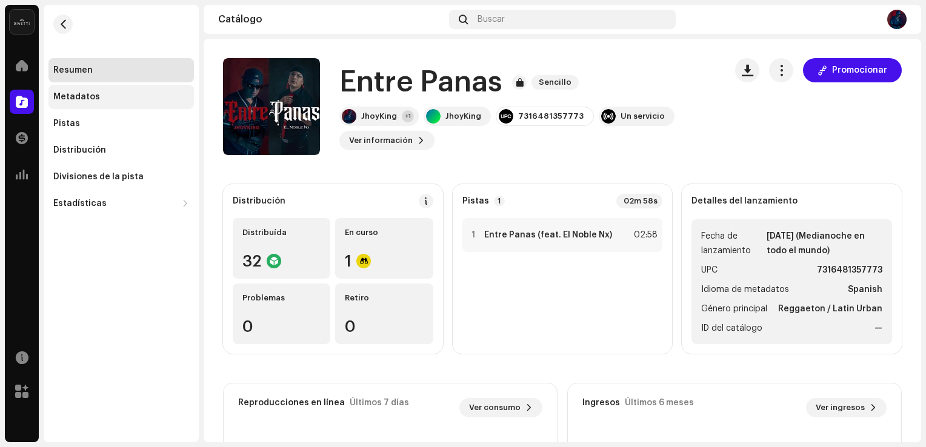
click at [132, 98] on div "Metadatos" at bounding box center [121, 97] width 136 height 10
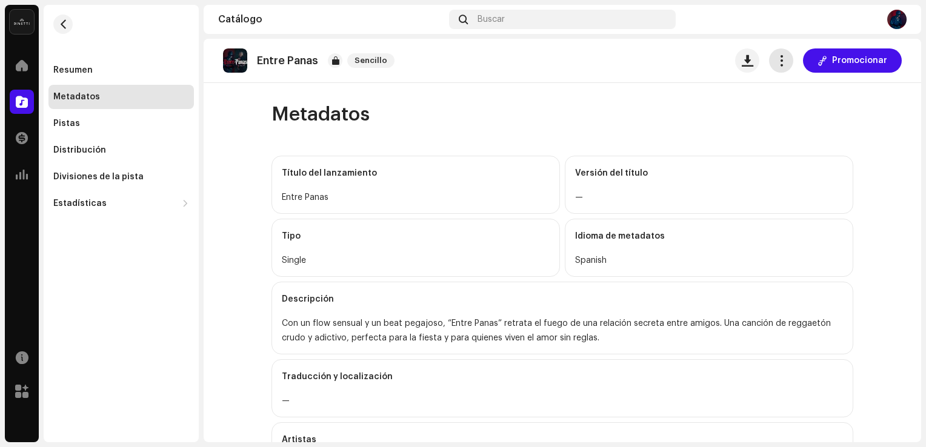
click at [783, 55] on button "button" at bounding box center [781, 60] width 24 height 24
